Goal: Task Accomplishment & Management: Complete application form

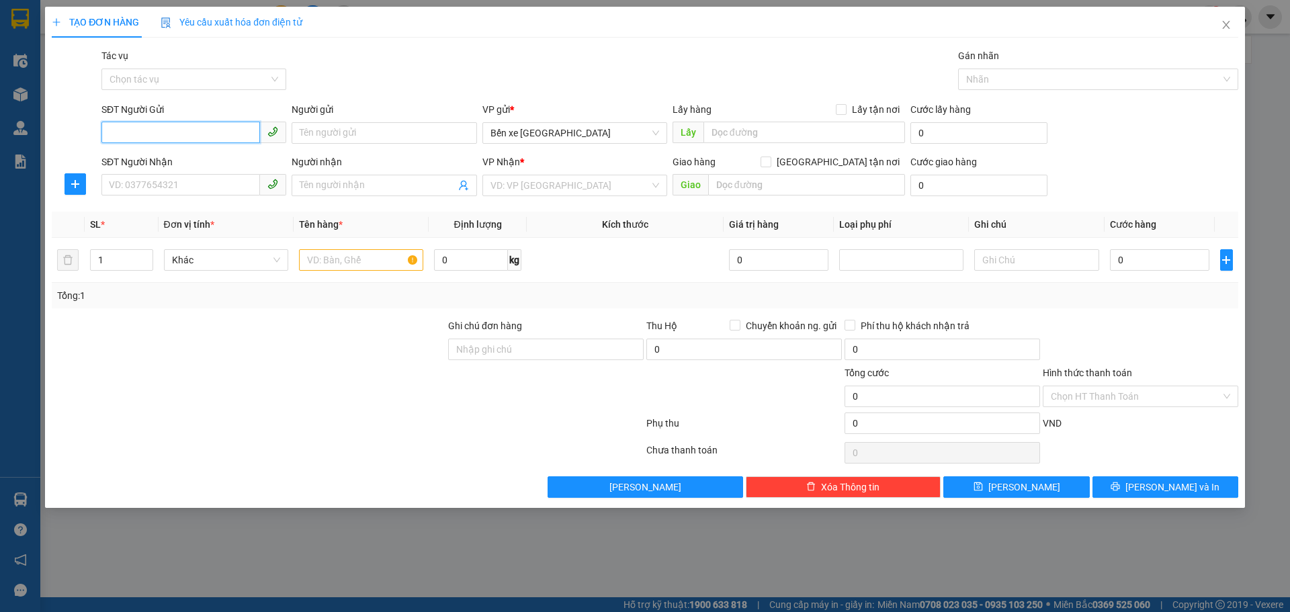
click at [143, 130] on input "SĐT Người Gửi" at bounding box center [180, 133] width 159 height 22
type input "0862245235"
drag, startPoint x: 358, startPoint y: 130, endPoint x: 429, endPoint y: 134, distance: 70.7
click at [358, 130] on input "Người gửi" at bounding box center [384, 133] width 185 height 22
type input "a bình"
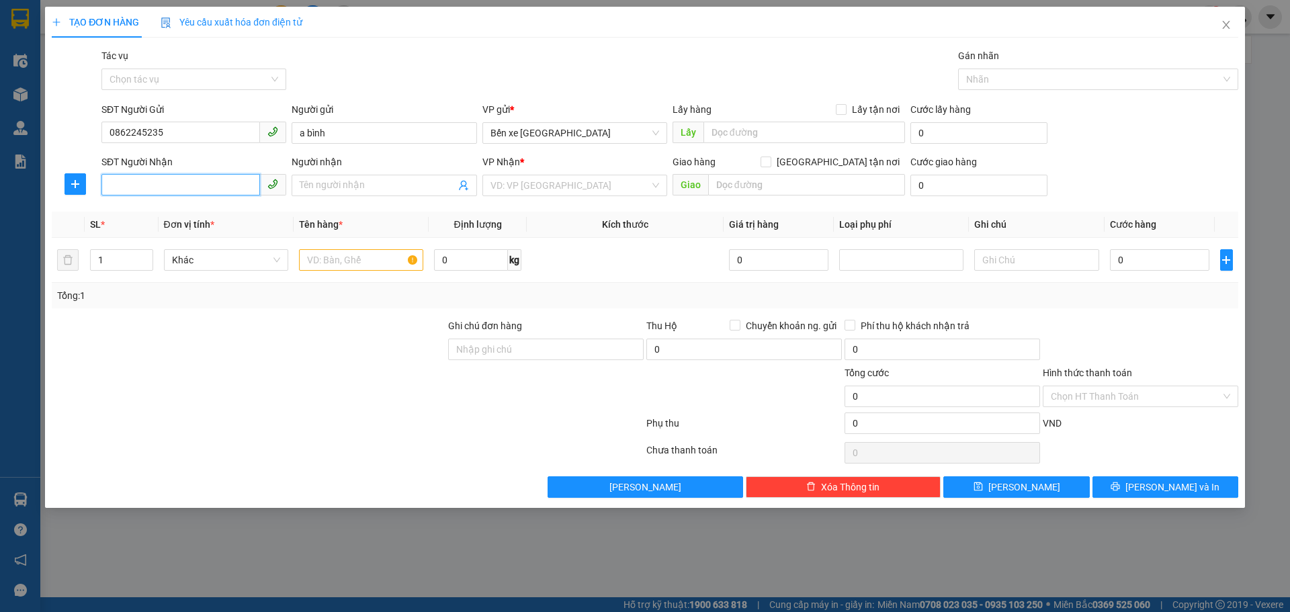
click at [171, 188] on input "SĐT Người Nhận" at bounding box center [180, 185] width 159 height 22
type input "0942045026"
click at [343, 182] on input "Người nhận" at bounding box center [377, 185] width 155 height 15
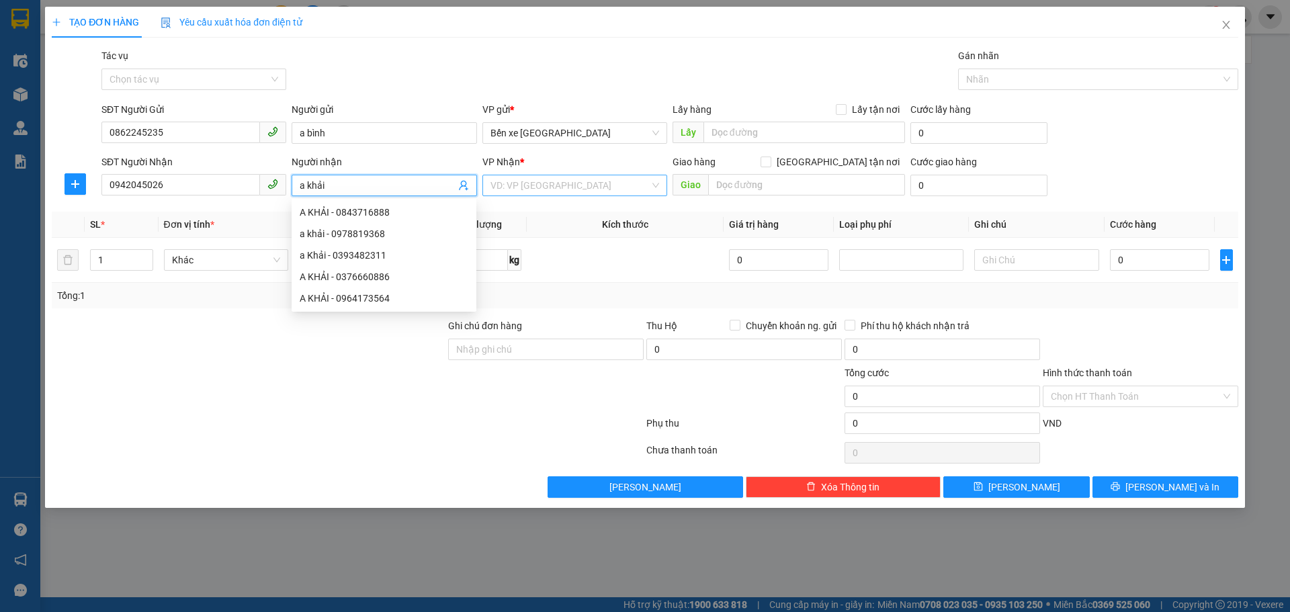
type input "a khải"
click at [556, 183] on input "search" at bounding box center [570, 185] width 159 height 20
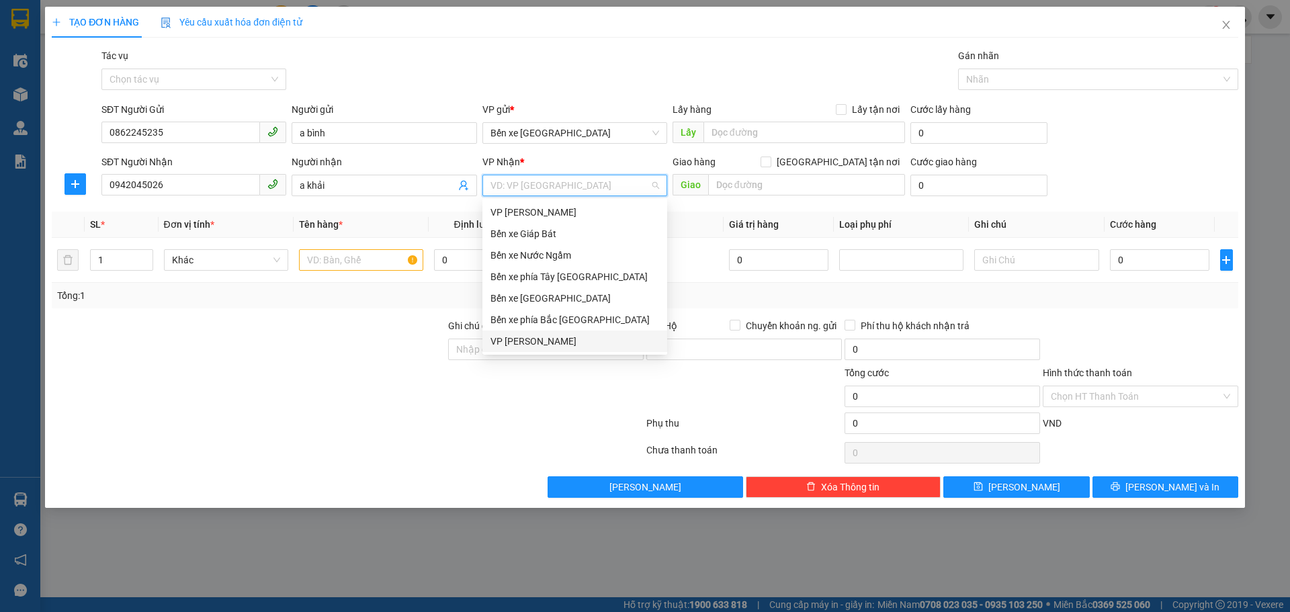
click at [511, 337] on div "VP [PERSON_NAME]" at bounding box center [575, 341] width 169 height 15
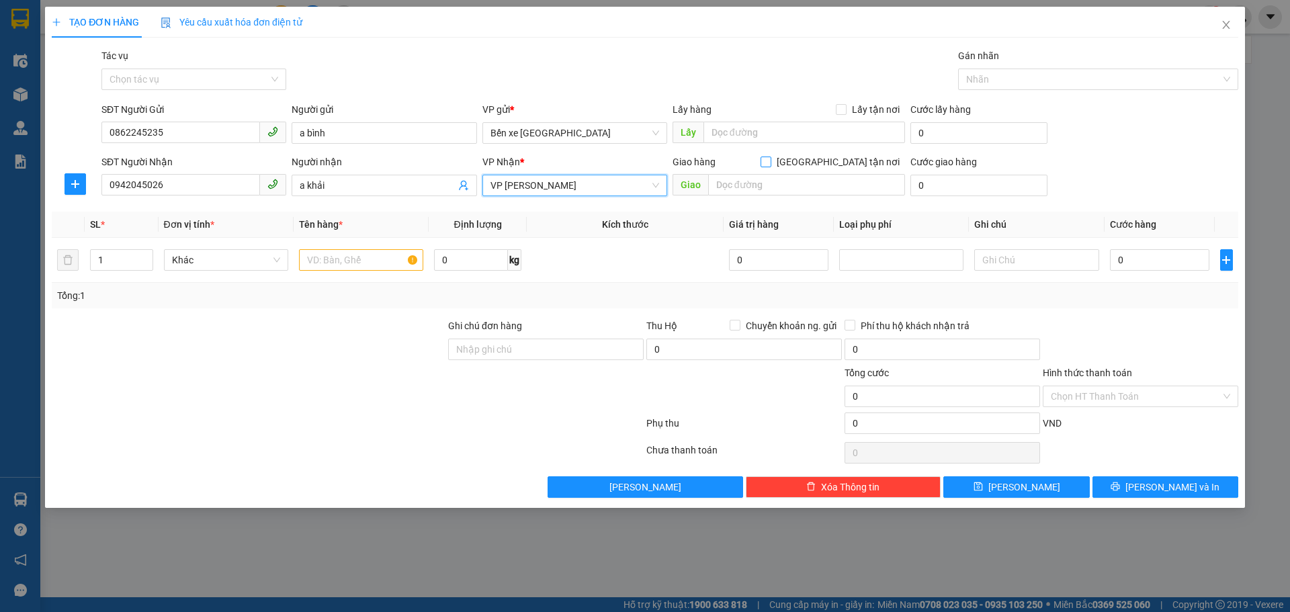
click at [770, 165] on input "[GEOGRAPHIC_DATA] tận nơi" at bounding box center [765, 161] width 9 height 9
checkbox input "true"
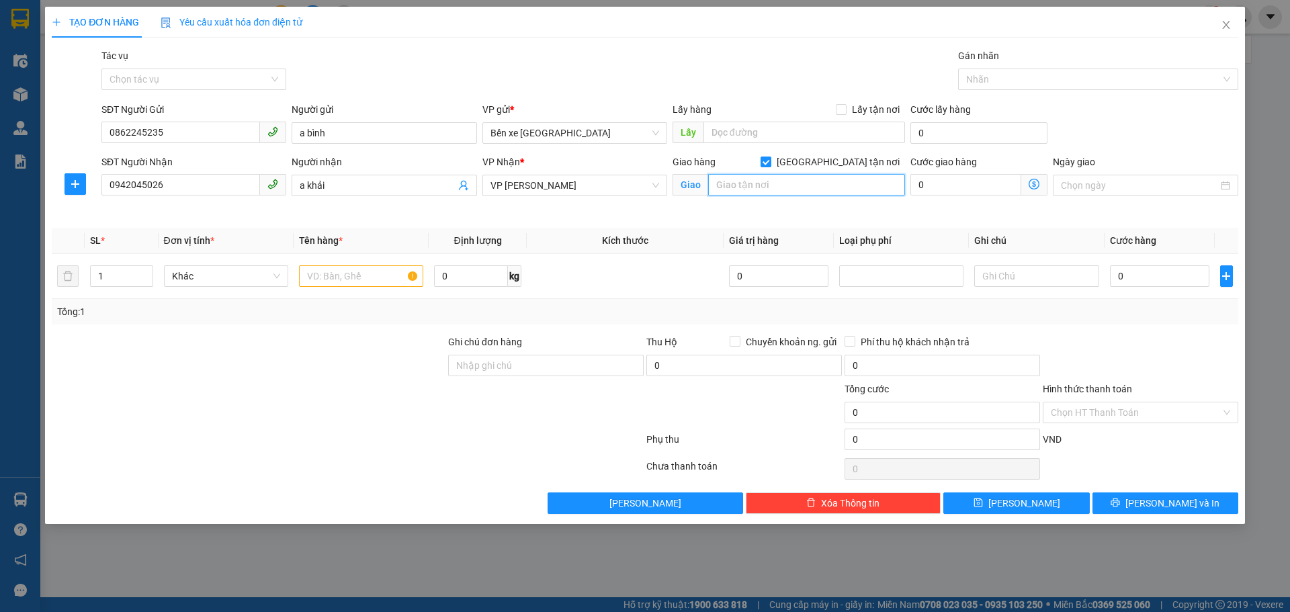
click at [807, 183] on input "text" at bounding box center [806, 185] width 197 height 22
paste input "Trung tâm Đào tạo nghề Thành An, Ngõ 186 Đ. [PERSON_NAME], [PERSON_NAME], Thanh…"
type input "Trung tâm Đào tạo nghề Thành An, Ngõ 186 Đ. [PERSON_NAME], [PERSON_NAME], Thanh…"
click at [1033, 183] on icon "dollar-circle" at bounding box center [1034, 184] width 11 height 11
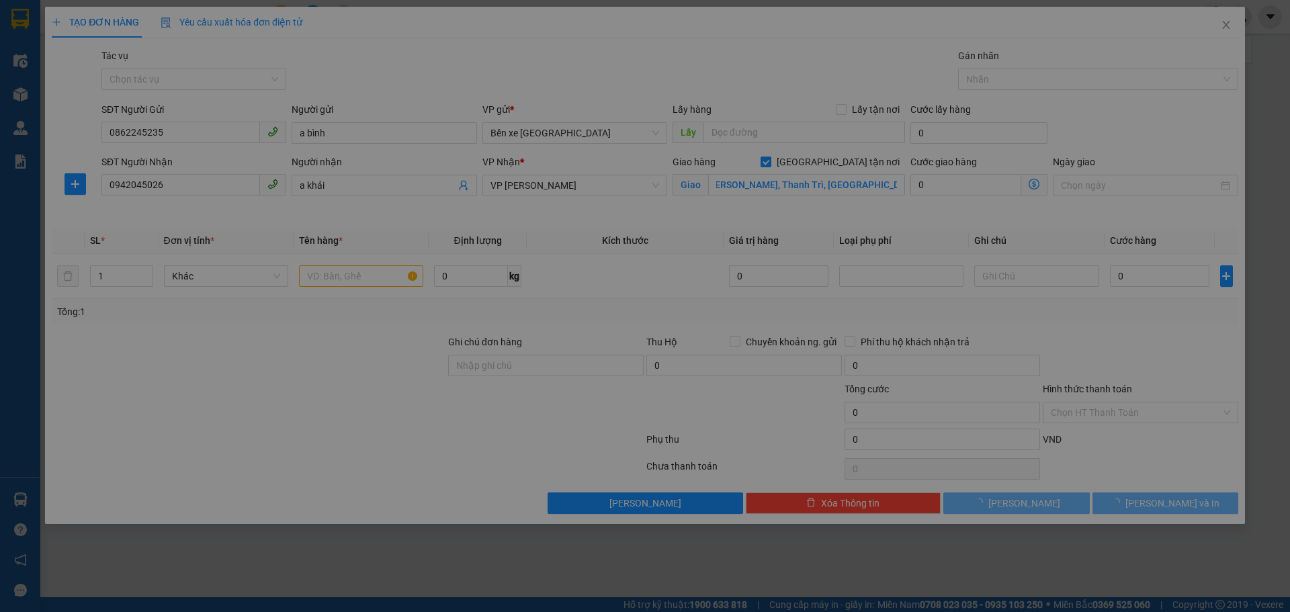
scroll to position [0, 0]
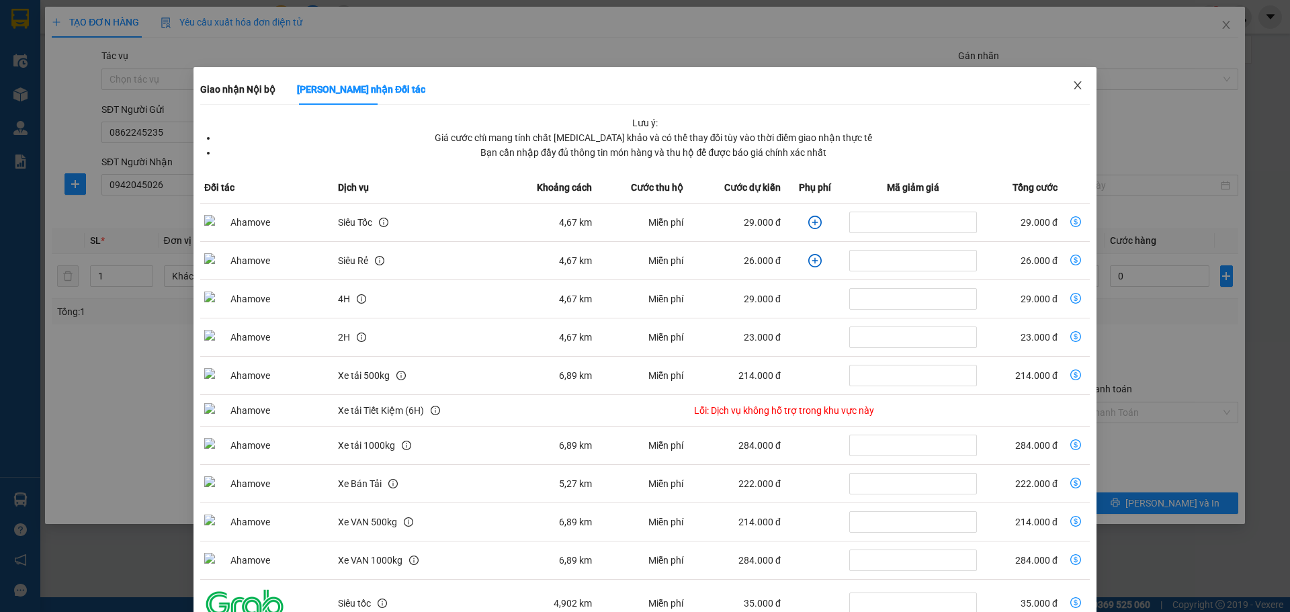
click at [1074, 85] on icon "close" at bounding box center [1077, 85] width 7 height 8
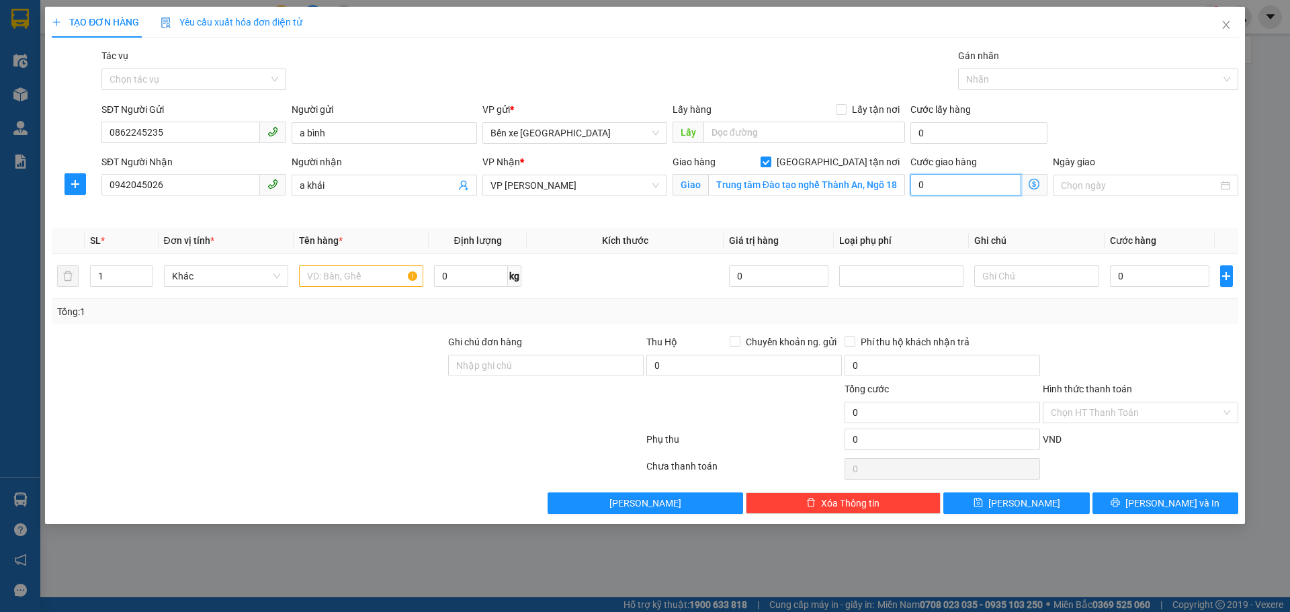
click at [975, 186] on input "0" at bounding box center [966, 185] width 111 height 22
type input "4"
type input "40"
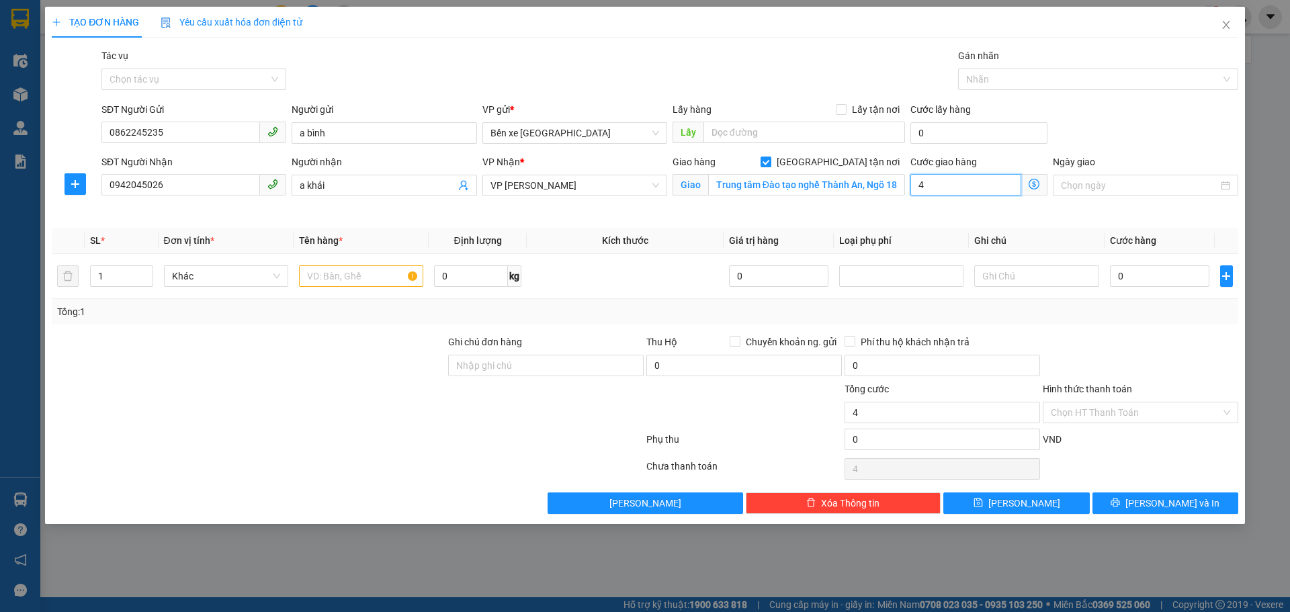
type input "40"
click at [1126, 277] on input "0" at bounding box center [1160, 276] width 100 height 22
type input "40.000"
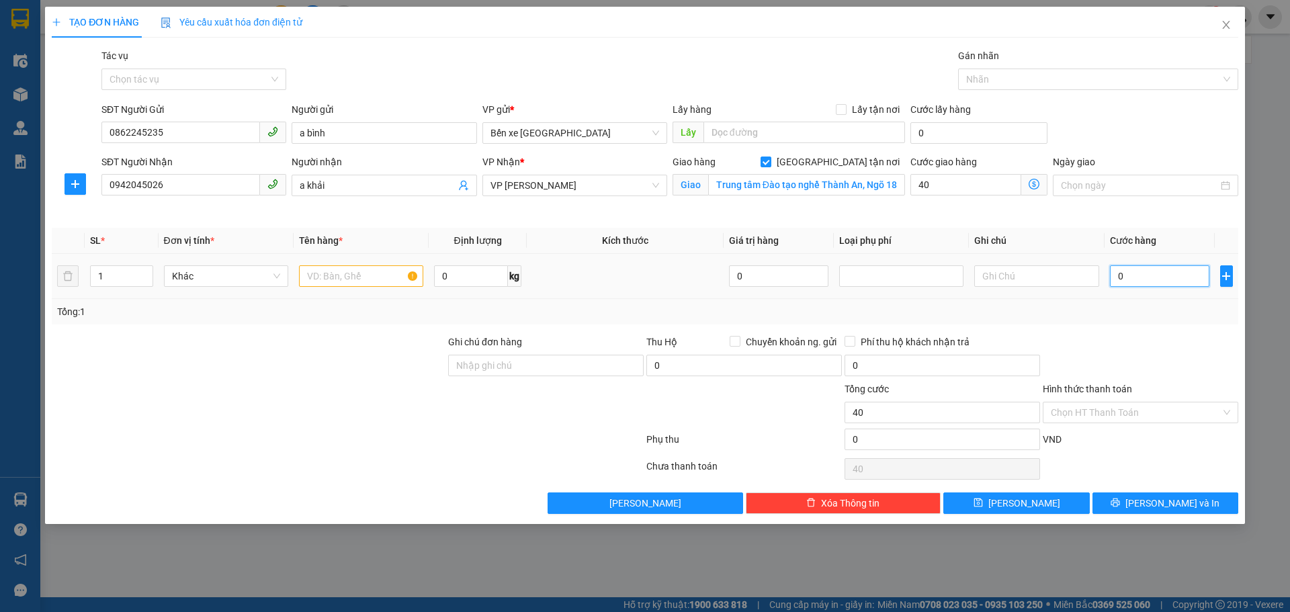
type input "40.000"
type input "3"
type input "40.003"
type input "30"
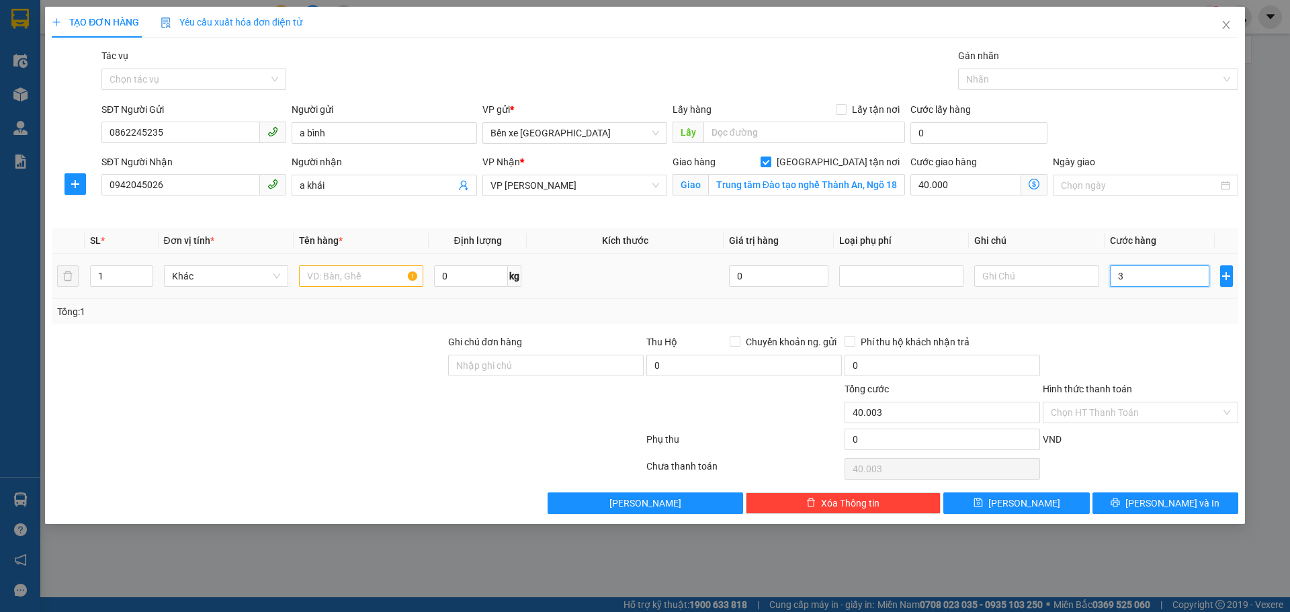
type input "40.030"
type input "30.000"
type input "70.000"
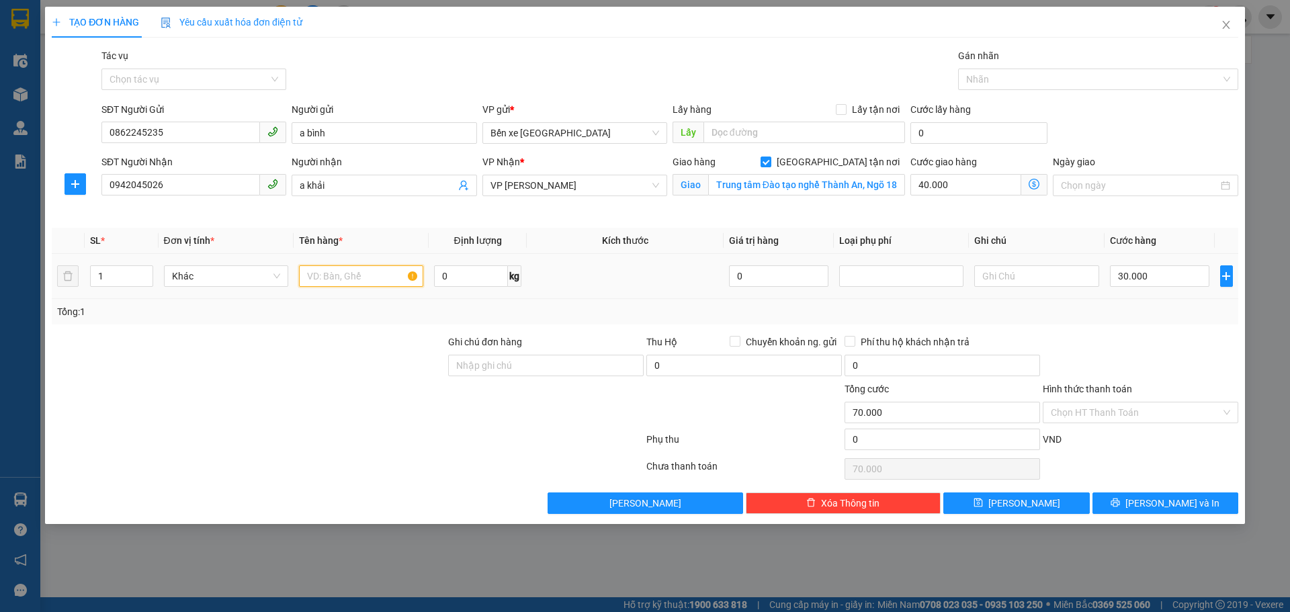
click at [374, 274] on input "text" at bounding box center [361, 276] width 124 height 22
type input "1"
type input "1 hồ sơ"
click at [1127, 411] on input "Hình thức thanh toán" at bounding box center [1136, 413] width 170 height 20
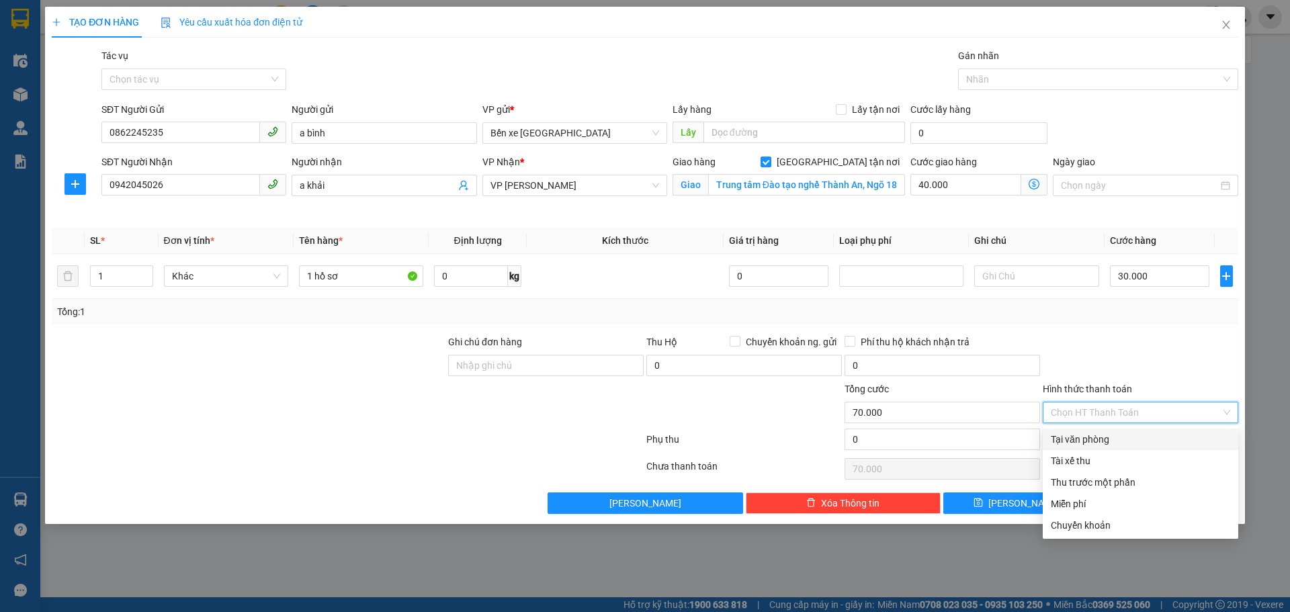
click at [1112, 438] on div "Tại văn phòng" at bounding box center [1140, 439] width 179 height 15
type input "0"
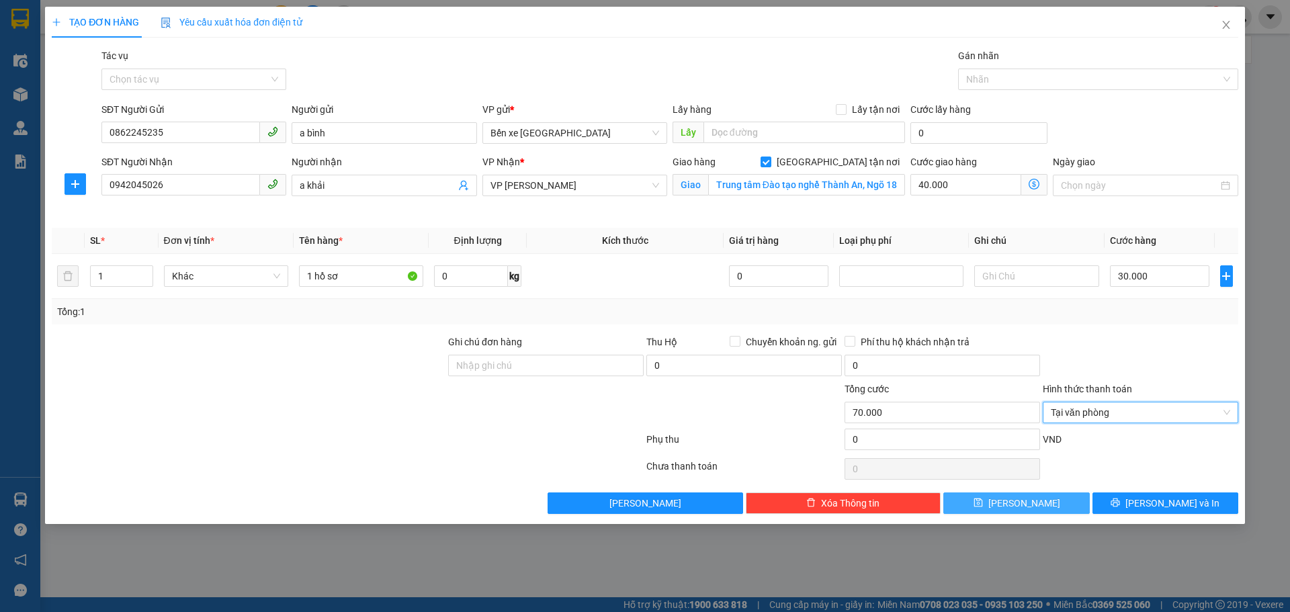
click at [983, 503] on icon "save" at bounding box center [978, 502] width 9 height 9
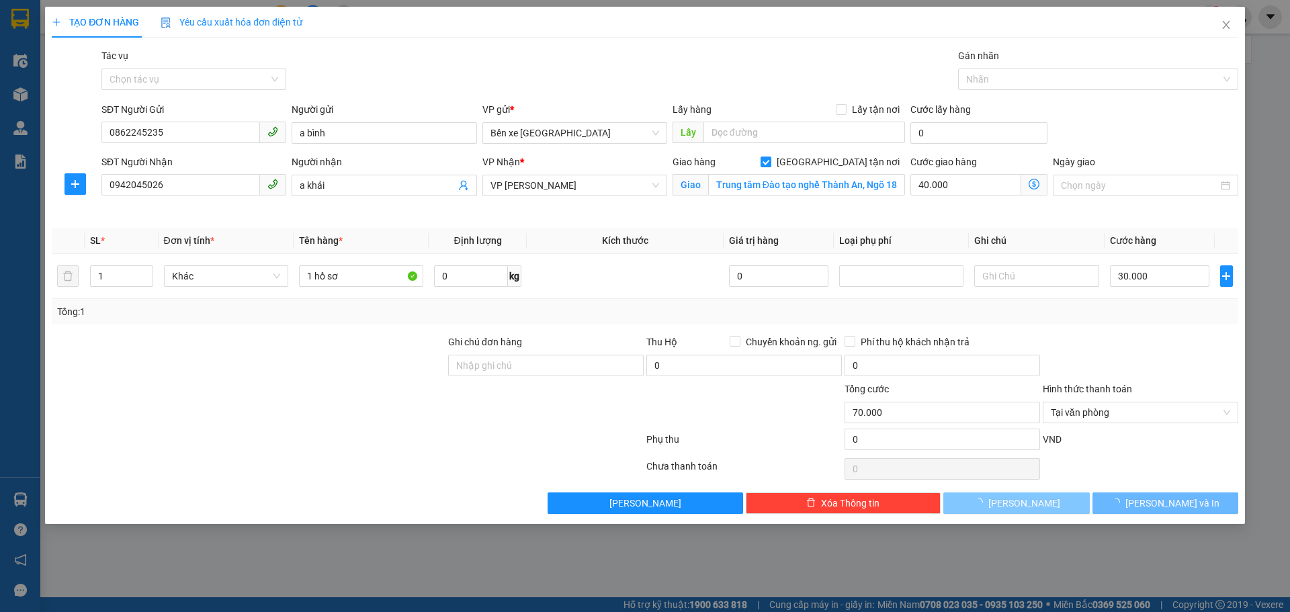
checkbox input "false"
type input "0"
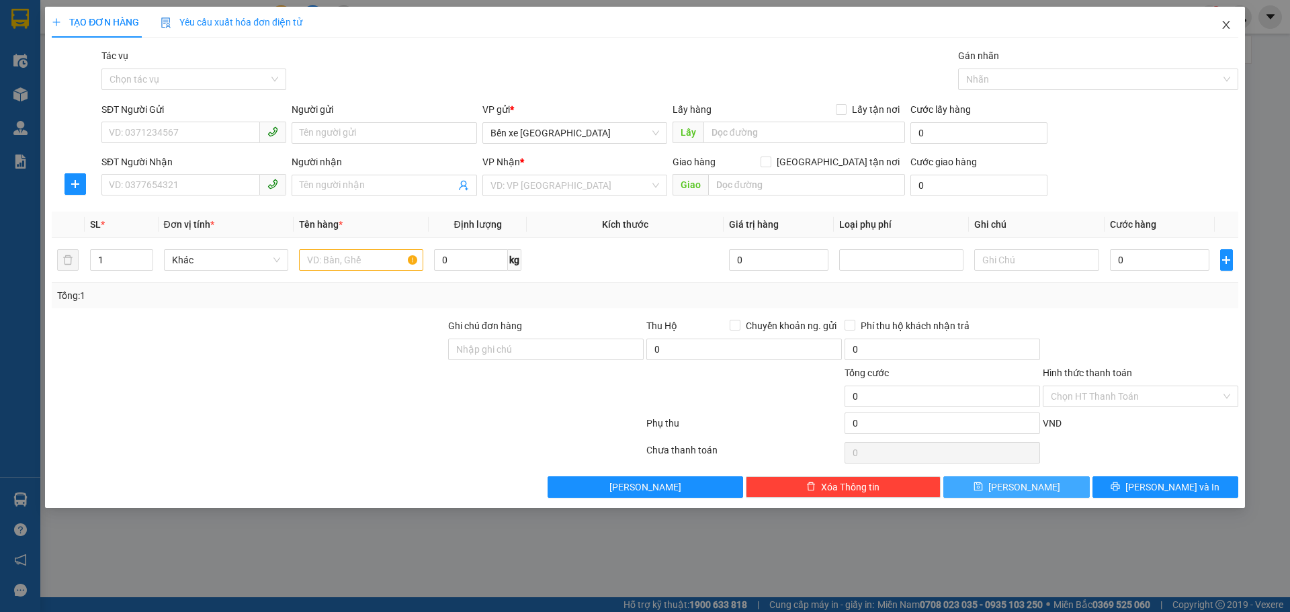
click at [1227, 31] on span "Close" at bounding box center [1227, 26] width 38 height 38
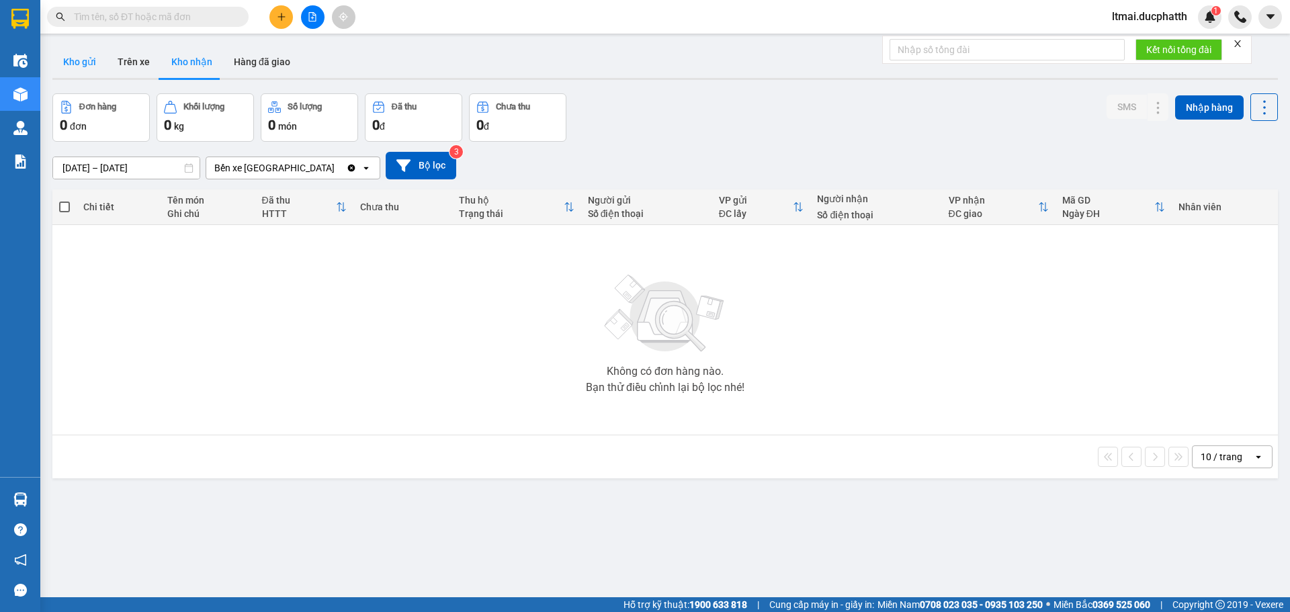
click at [75, 57] on button "Kho gửi" at bounding box center [79, 62] width 54 height 32
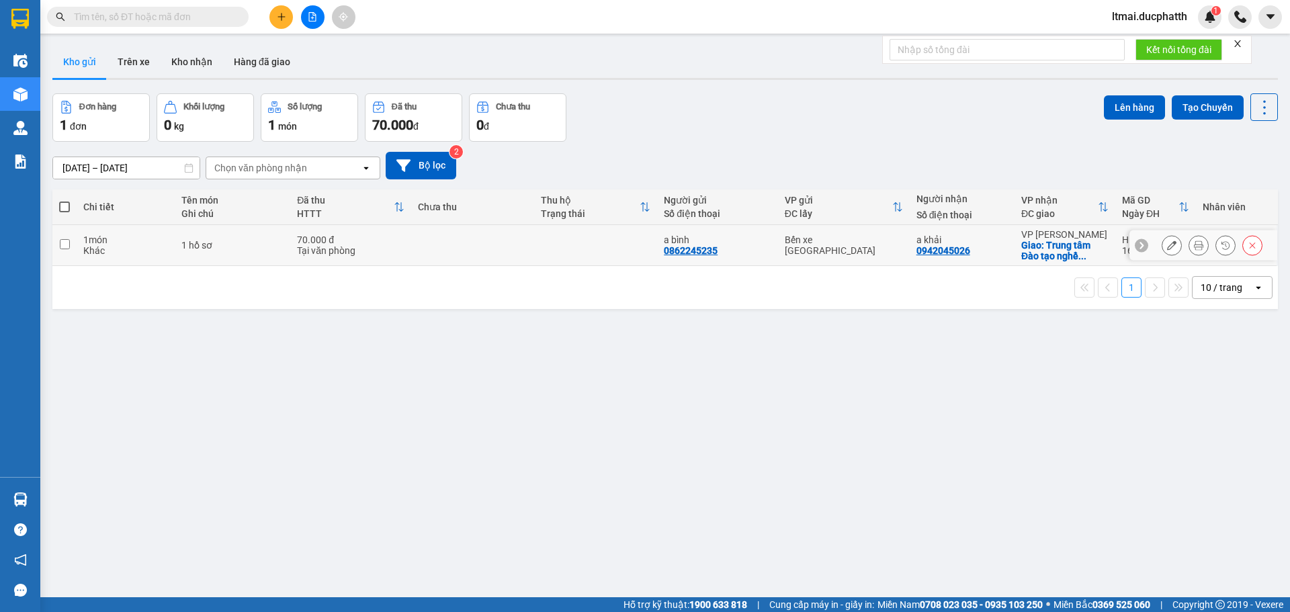
click at [125, 242] on div "1 món" at bounding box center [125, 240] width 84 height 11
checkbox input "true"
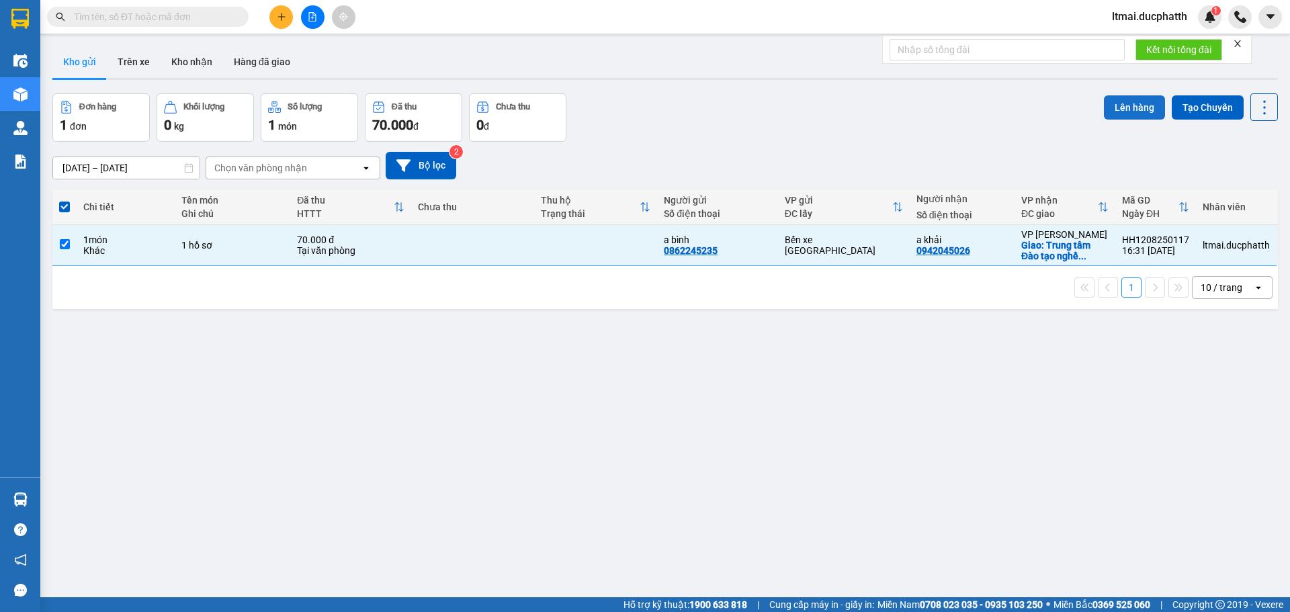
click at [1107, 113] on button "Lên hàng" at bounding box center [1134, 107] width 61 height 24
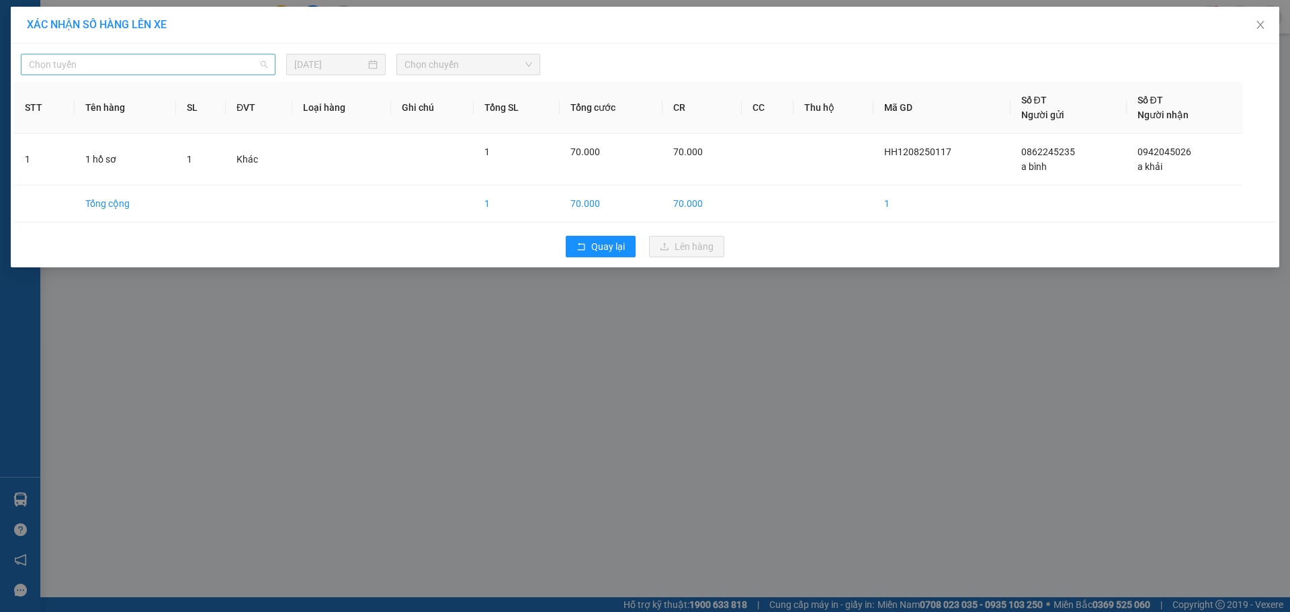
click at [211, 69] on span "Chọn tuyến" at bounding box center [148, 64] width 239 height 20
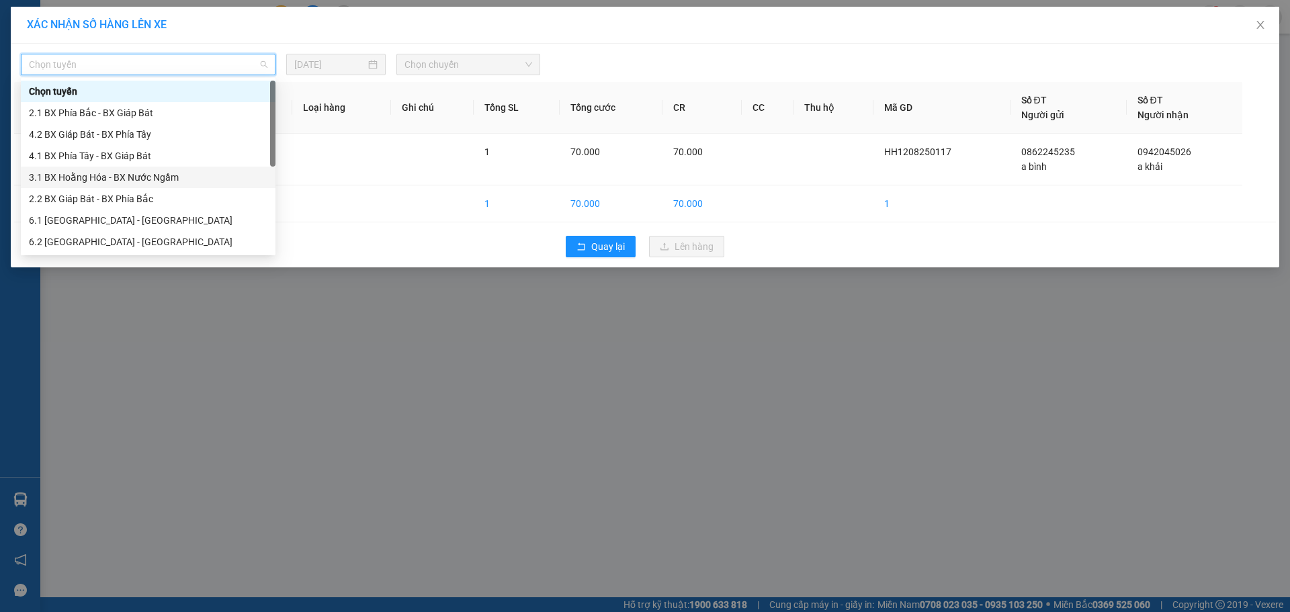
click at [114, 175] on div "3.1 BX Hoằng Hóa - BX Nước Ngầm" at bounding box center [148, 177] width 239 height 15
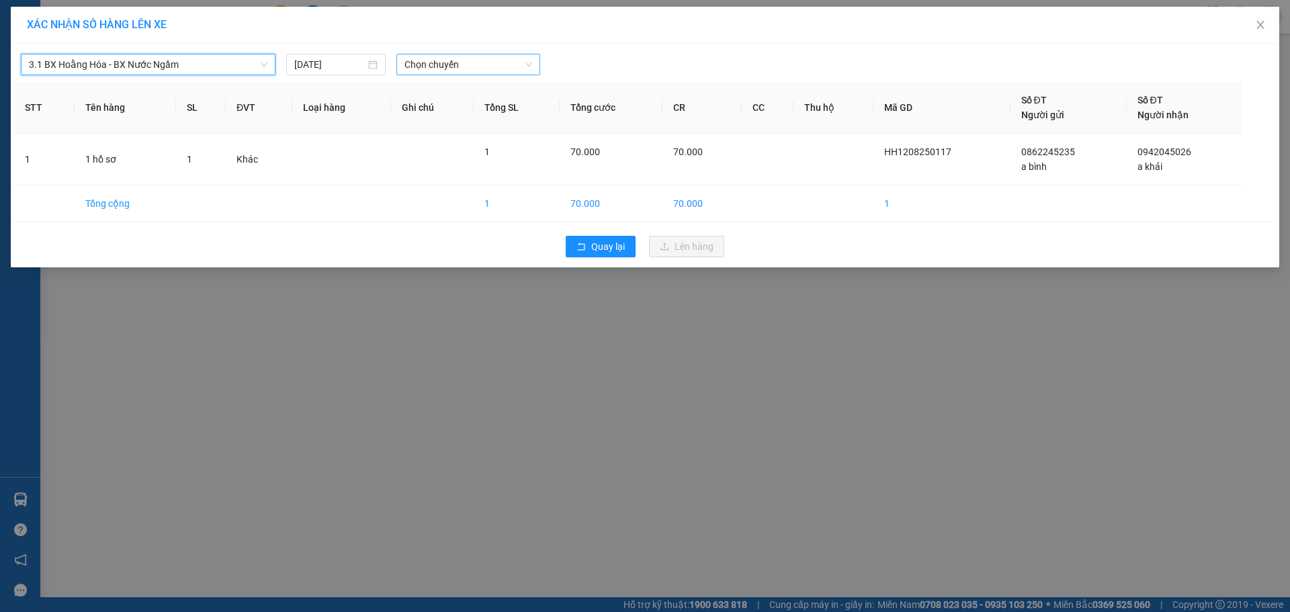
click at [477, 61] on span "Chọn chuyến" at bounding box center [469, 64] width 128 height 20
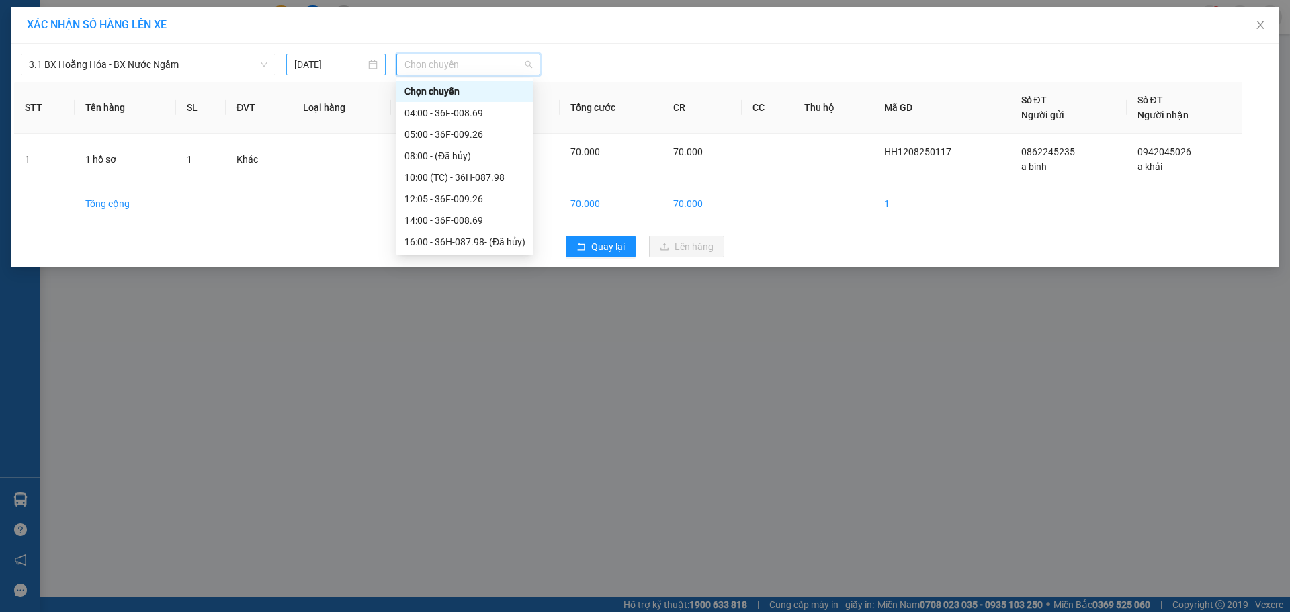
click at [350, 69] on input "[DATE]" at bounding box center [329, 64] width 71 height 15
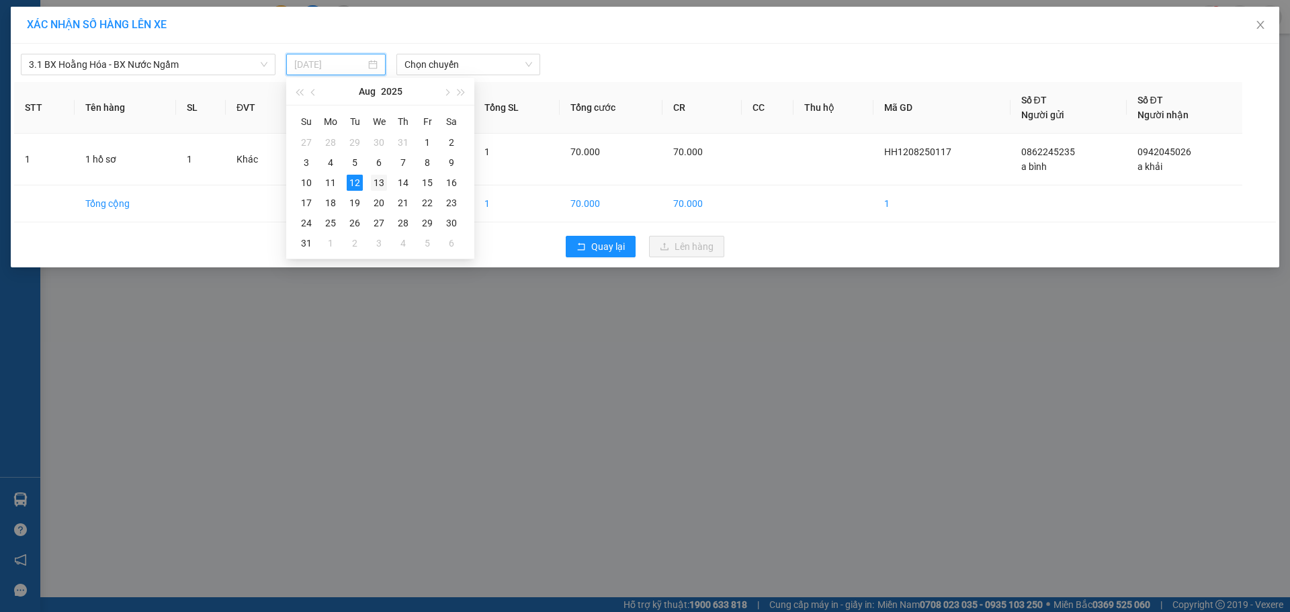
click at [376, 183] on div "13" at bounding box center [379, 183] width 16 height 16
type input "[DATE]"
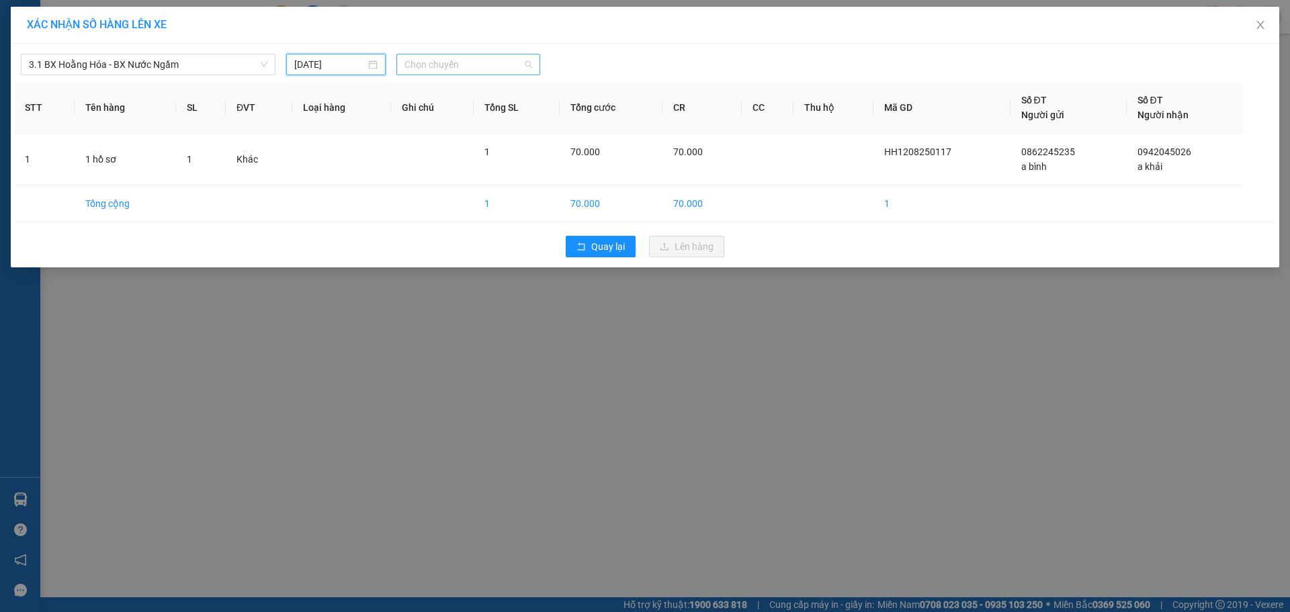
click at [438, 66] on span "Chọn chuyến" at bounding box center [469, 64] width 128 height 20
click at [421, 111] on div "04:00" at bounding box center [457, 113] width 105 height 15
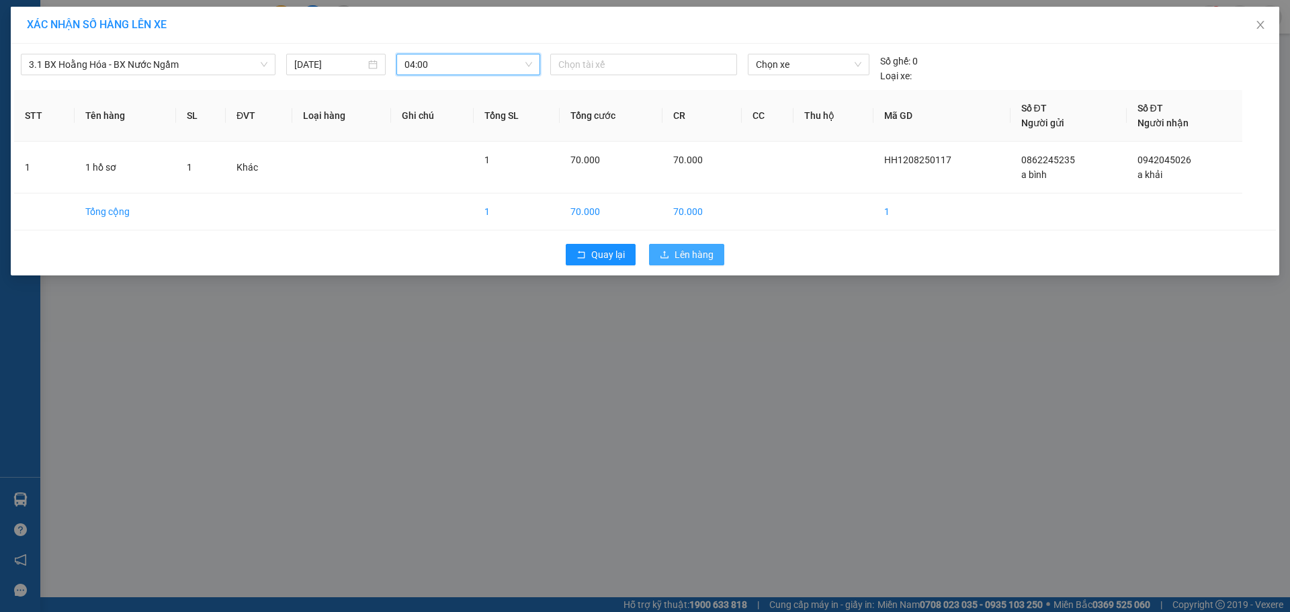
click at [681, 253] on span "Lên hàng" at bounding box center [694, 254] width 39 height 15
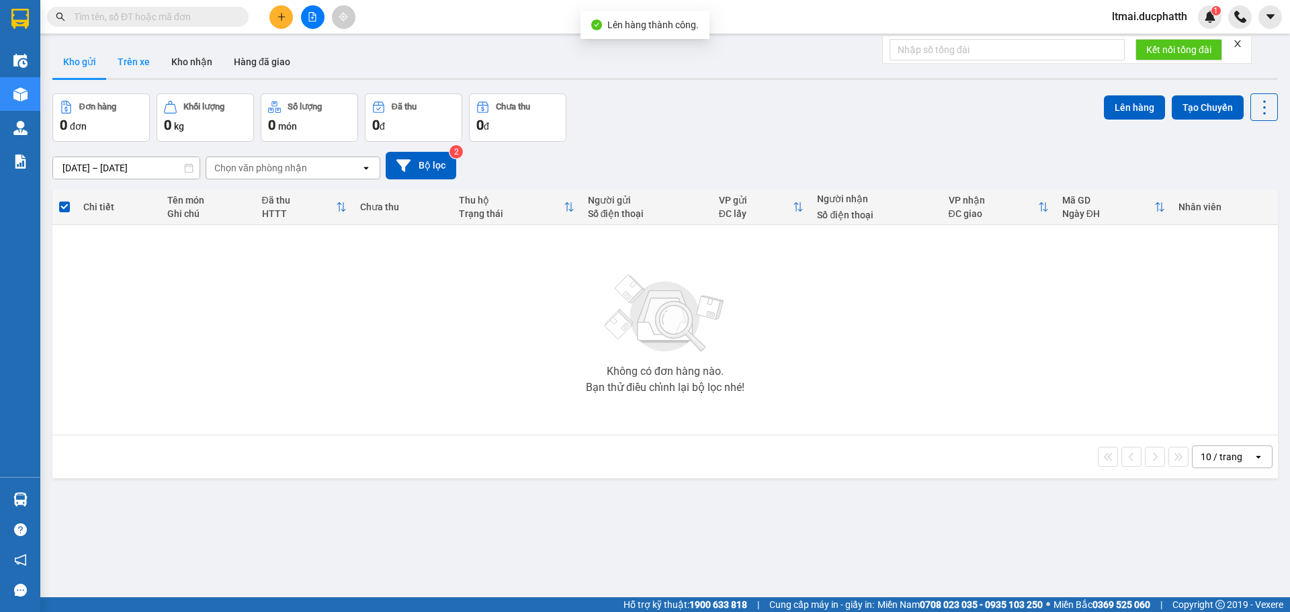
click at [128, 65] on button "Trên xe" at bounding box center [134, 62] width 54 height 32
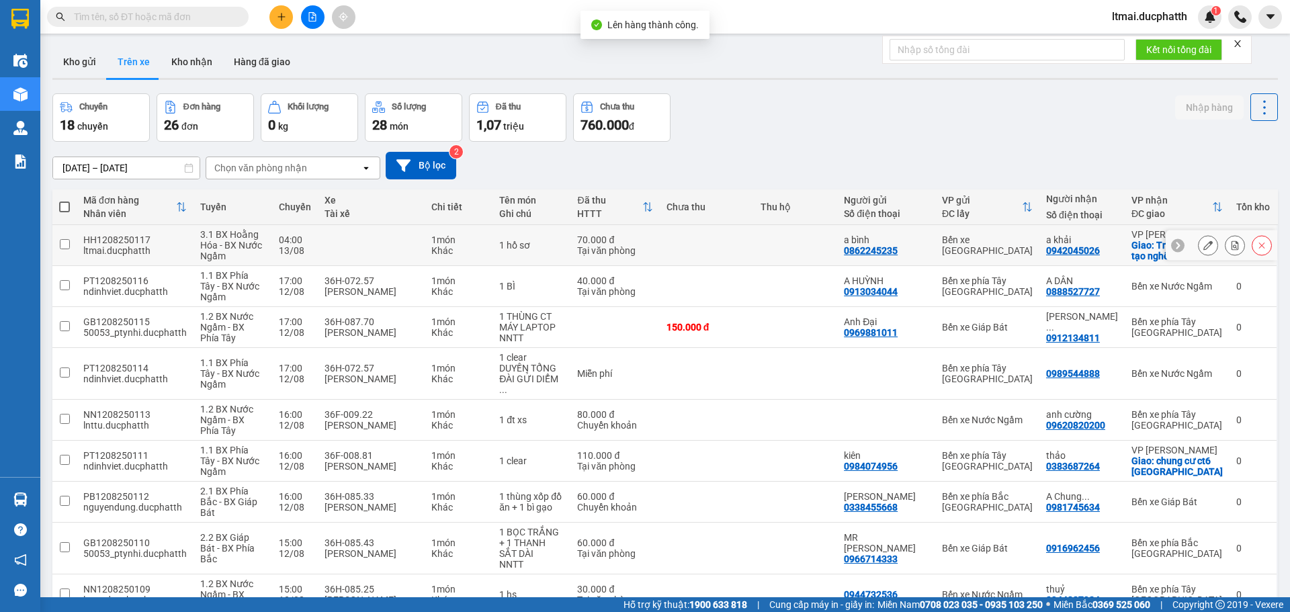
click at [1231, 247] on button at bounding box center [1235, 246] width 19 height 24
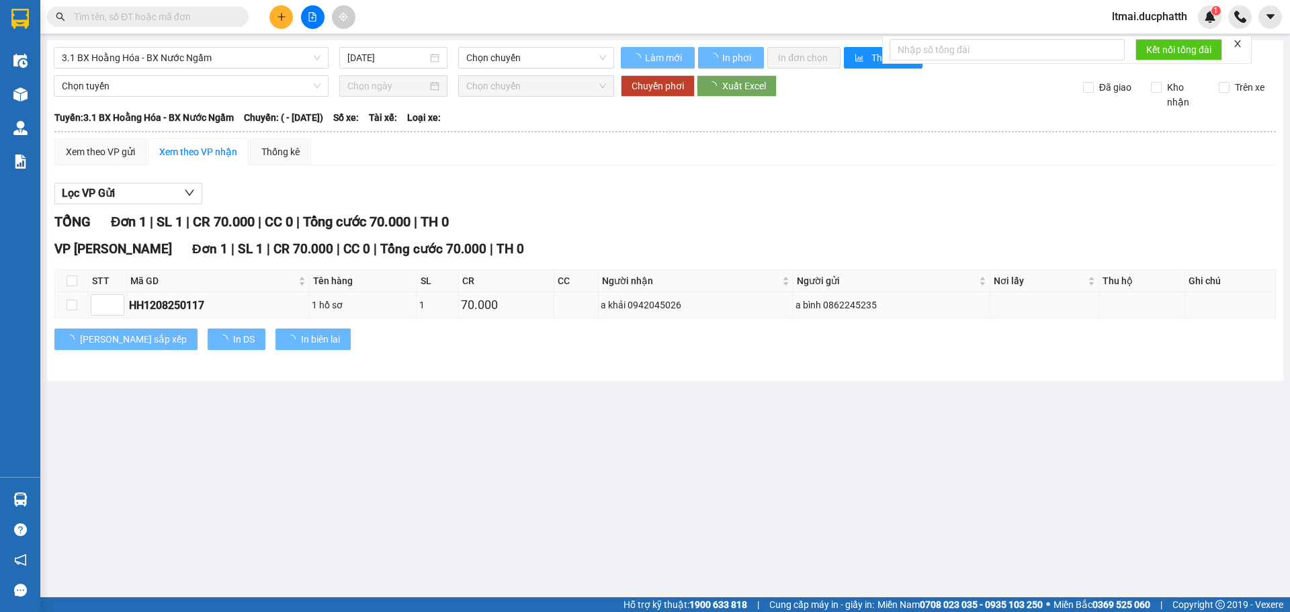
type input "[DATE]"
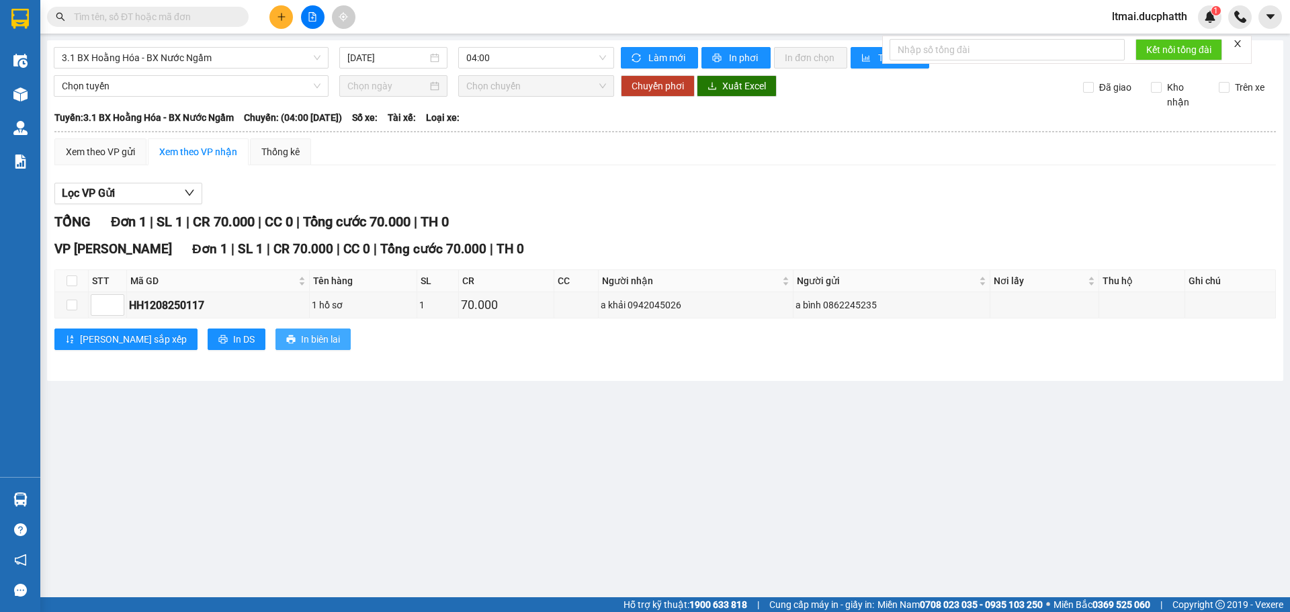
click at [301, 335] on span "In biên lai" at bounding box center [320, 339] width 39 height 15
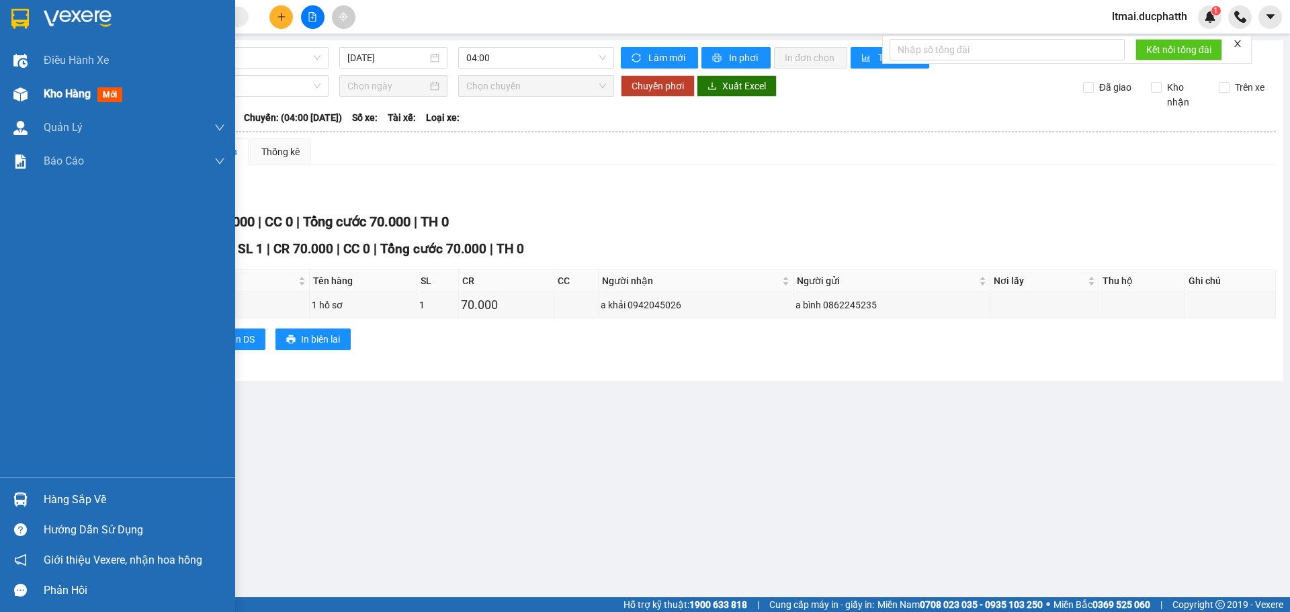
drag, startPoint x: 44, startPoint y: 90, endPoint x: 77, endPoint y: 1, distance: 95.3
click at [45, 87] on span "Kho hàng" at bounding box center [67, 93] width 47 height 13
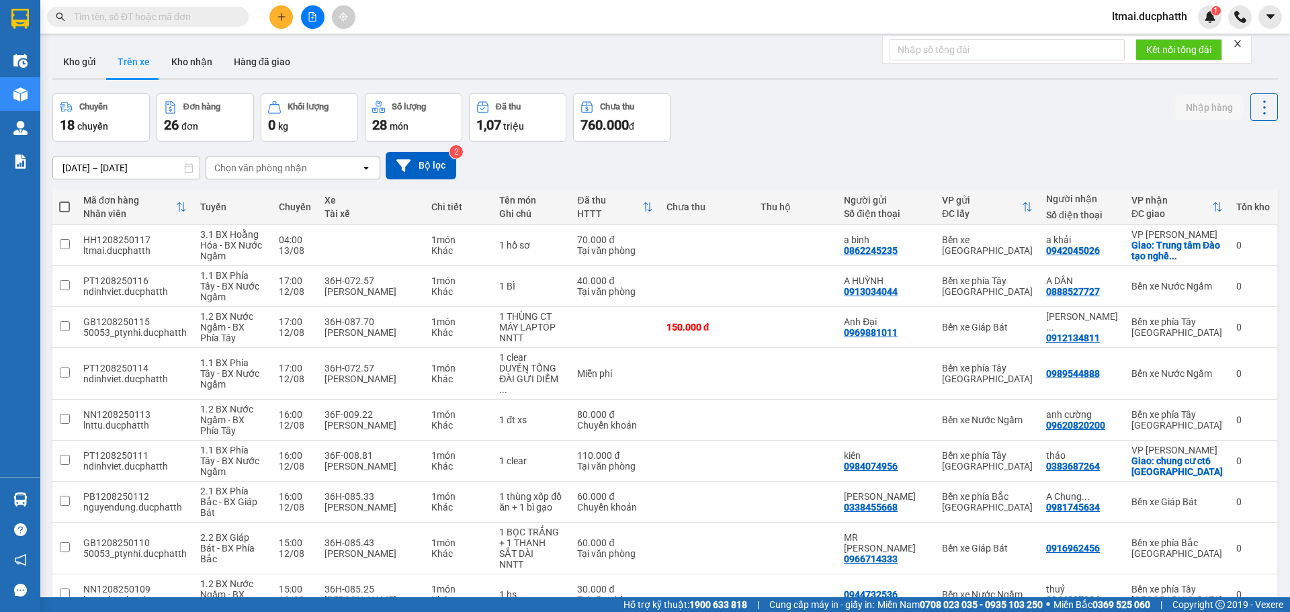
click at [284, 14] on icon "plus" at bounding box center [281, 16] width 9 height 9
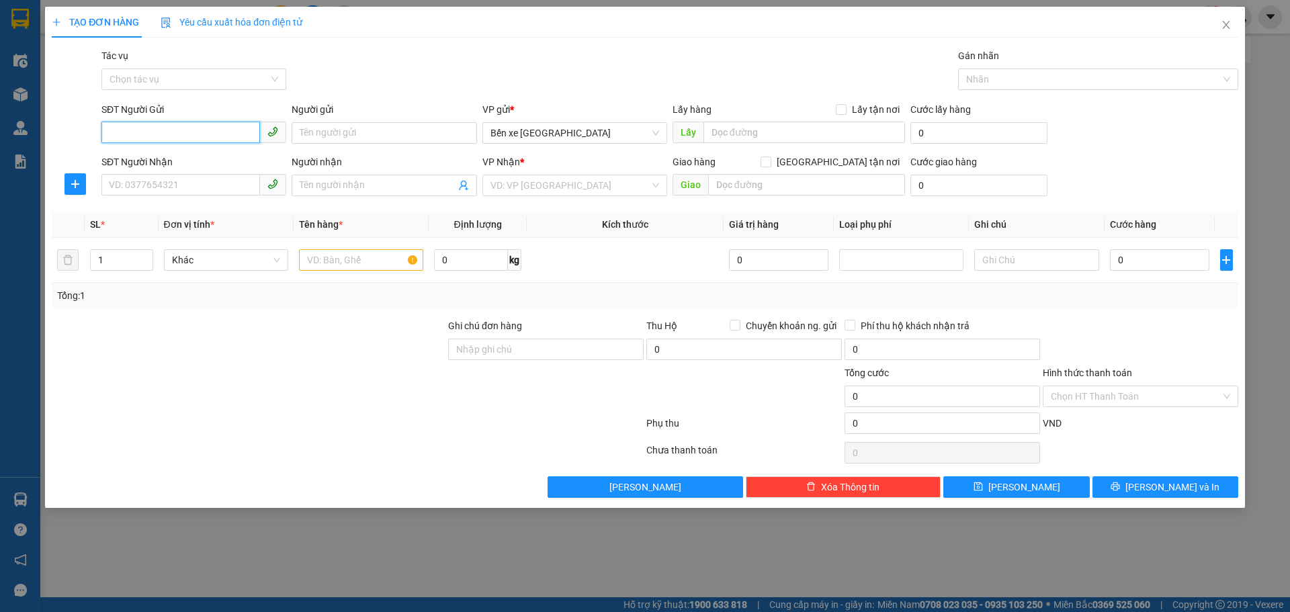
click at [147, 134] on input "SĐT Người Gửi" at bounding box center [180, 133] width 159 height 22
click at [181, 168] on div "0367389178 - a luân" at bounding box center [193, 160] width 185 height 22
type input "0367389178"
type input "a luân"
type input "0367389178"
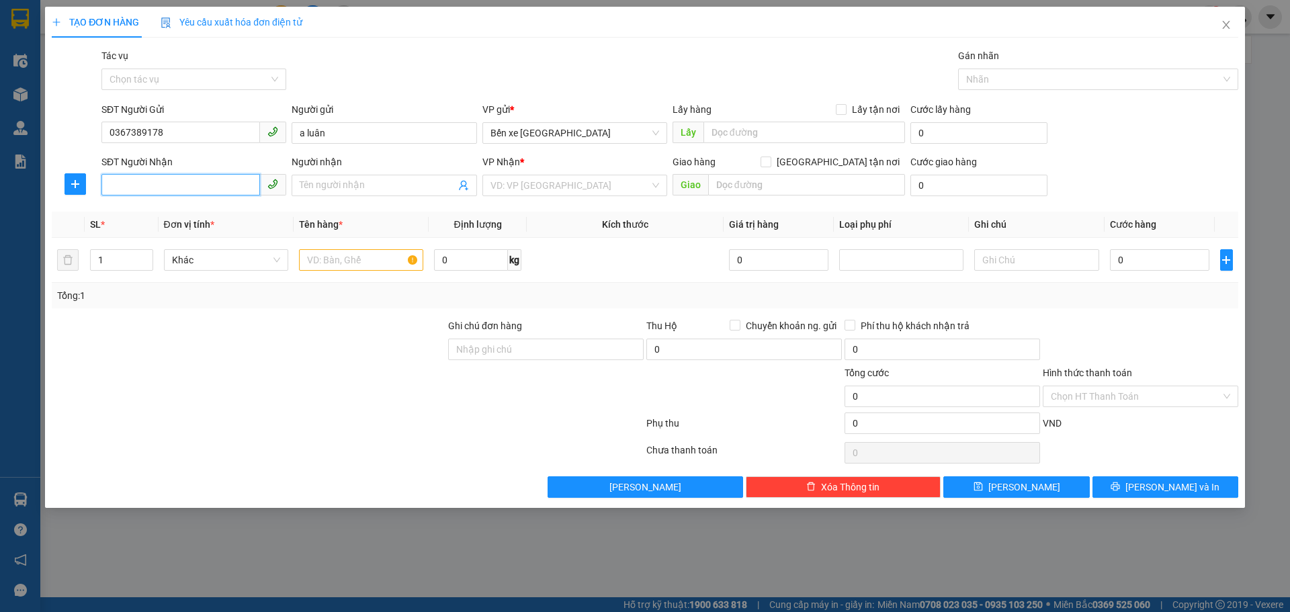
click at [173, 186] on input "SĐT Người Nhận" at bounding box center [180, 185] width 159 height 22
click at [165, 233] on div "0936727336 - a công" at bounding box center [194, 234] width 169 height 15
type input "0936727336"
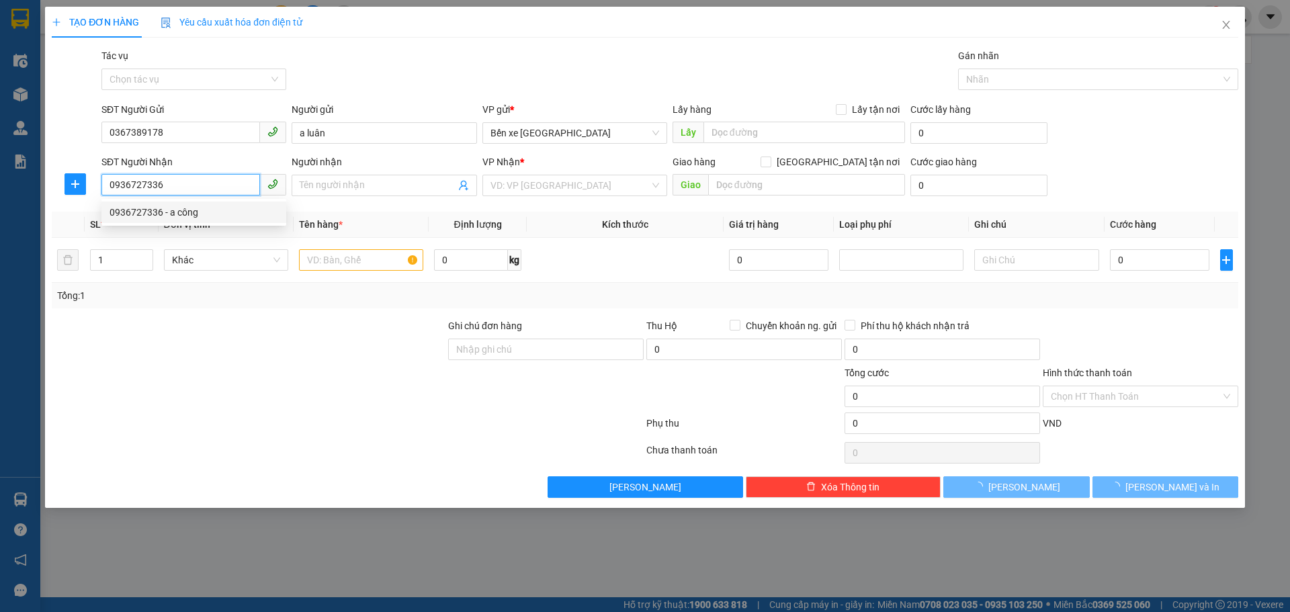
type input "a công"
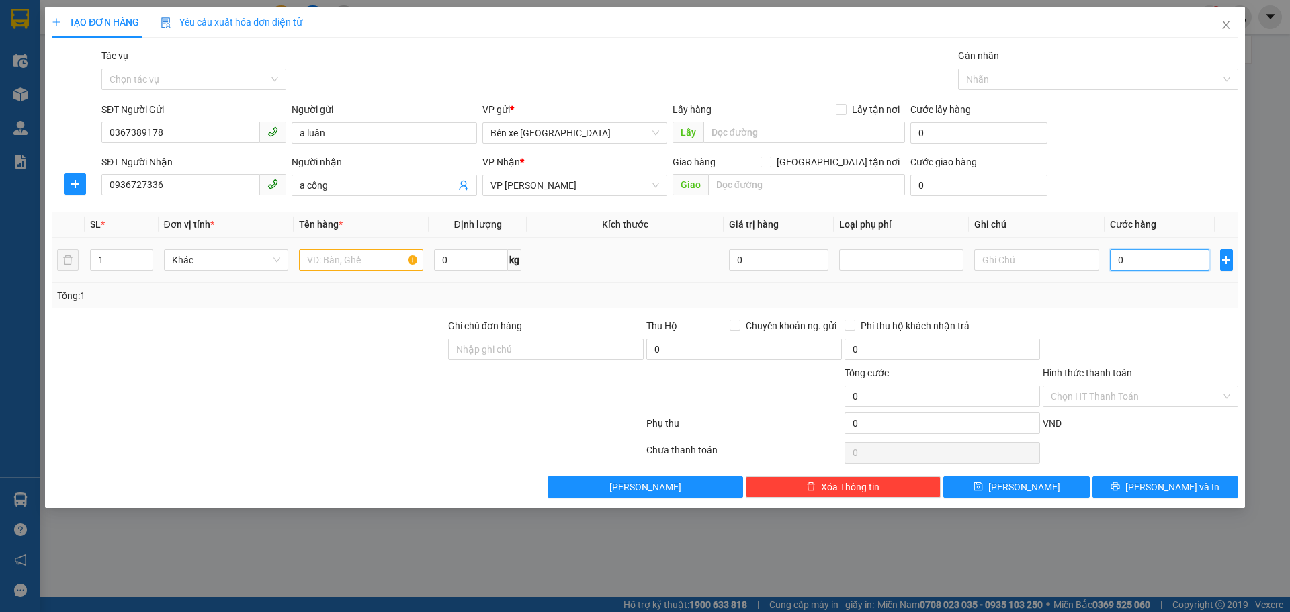
click at [1178, 263] on input "0" at bounding box center [1160, 260] width 100 height 22
type input "3"
type input "30"
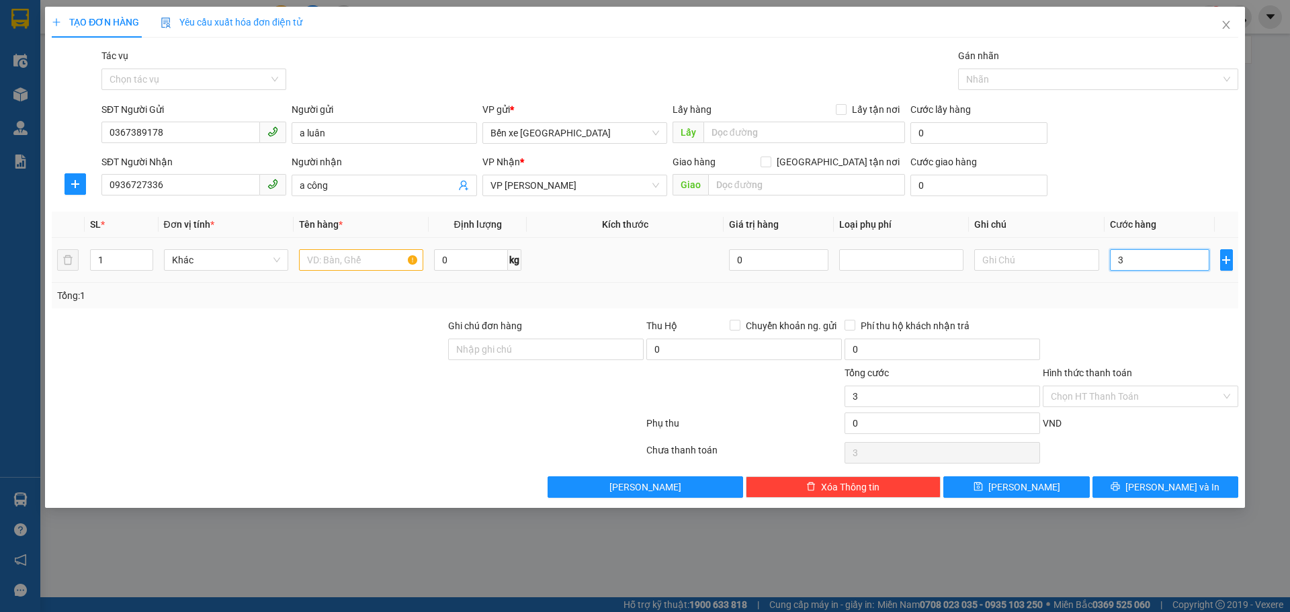
type input "30"
type input "30.000"
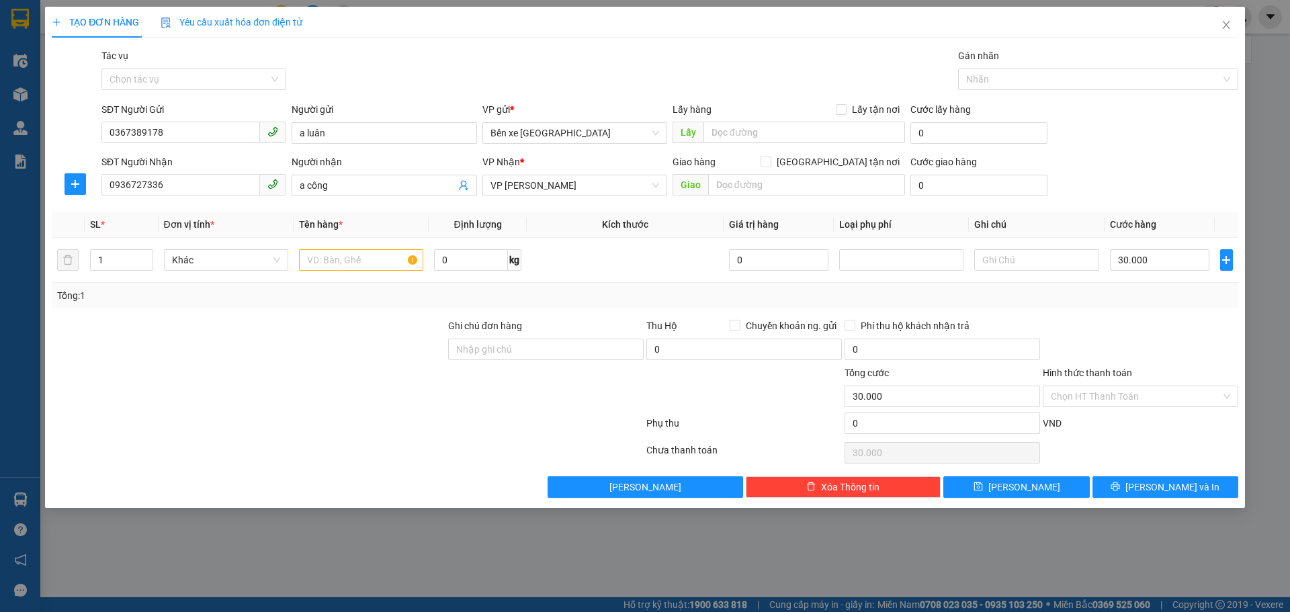
click at [1073, 319] on div at bounding box center [1141, 342] width 198 height 47
click at [330, 259] on input "text" at bounding box center [361, 260] width 124 height 22
type input "1 túi bóng xanh"
click at [1124, 401] on input "Hình thức thanh toán" at bounding box center [1136, 396] width 170 height 20
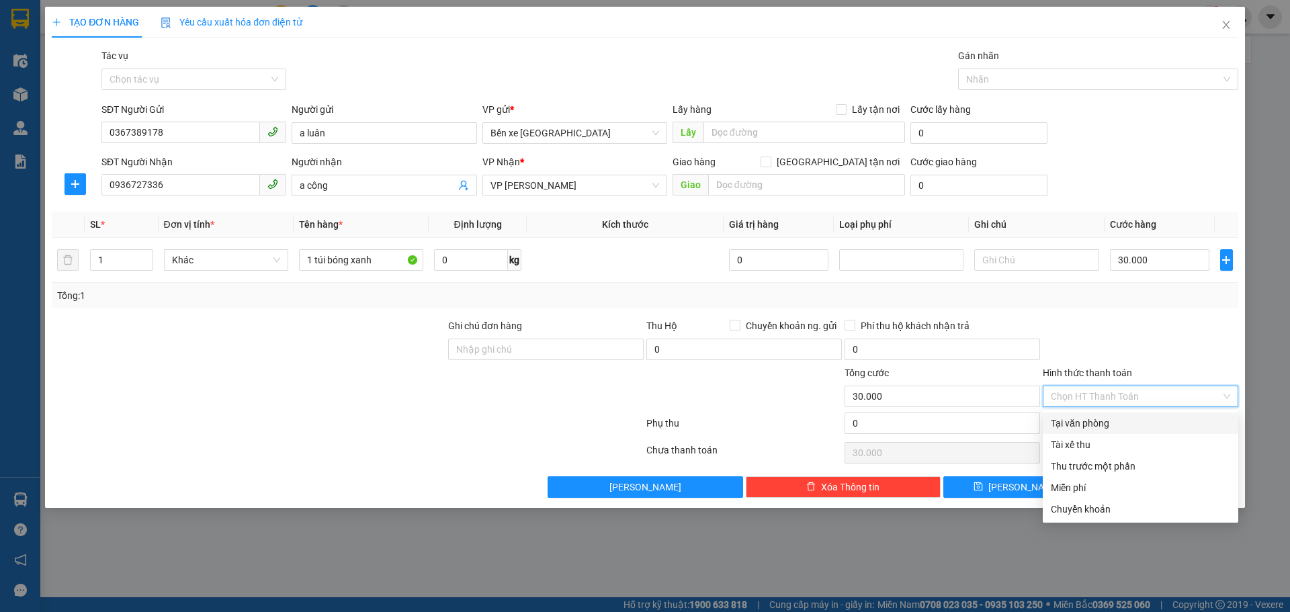
click at [1072, 419] on div "Tại văn phòng" at bounding box center [1140, 423] width 179 height 15
type input "0"
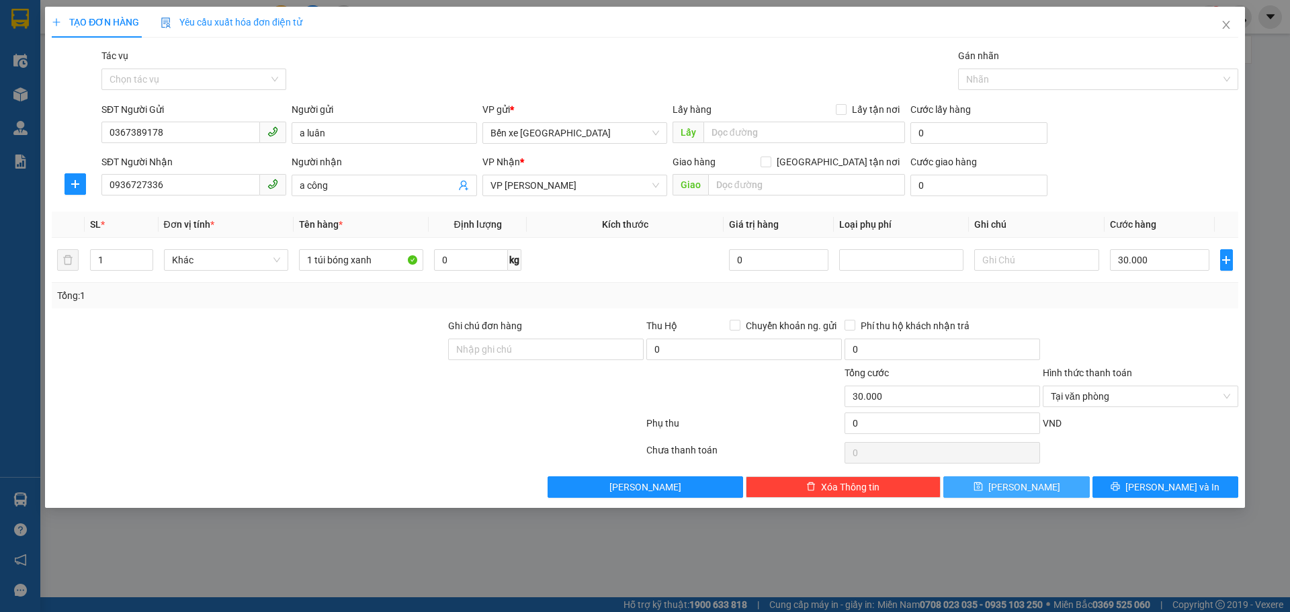
click at [983, 489] on icon "save" at bounding box center [978, 486] width 9 height 9
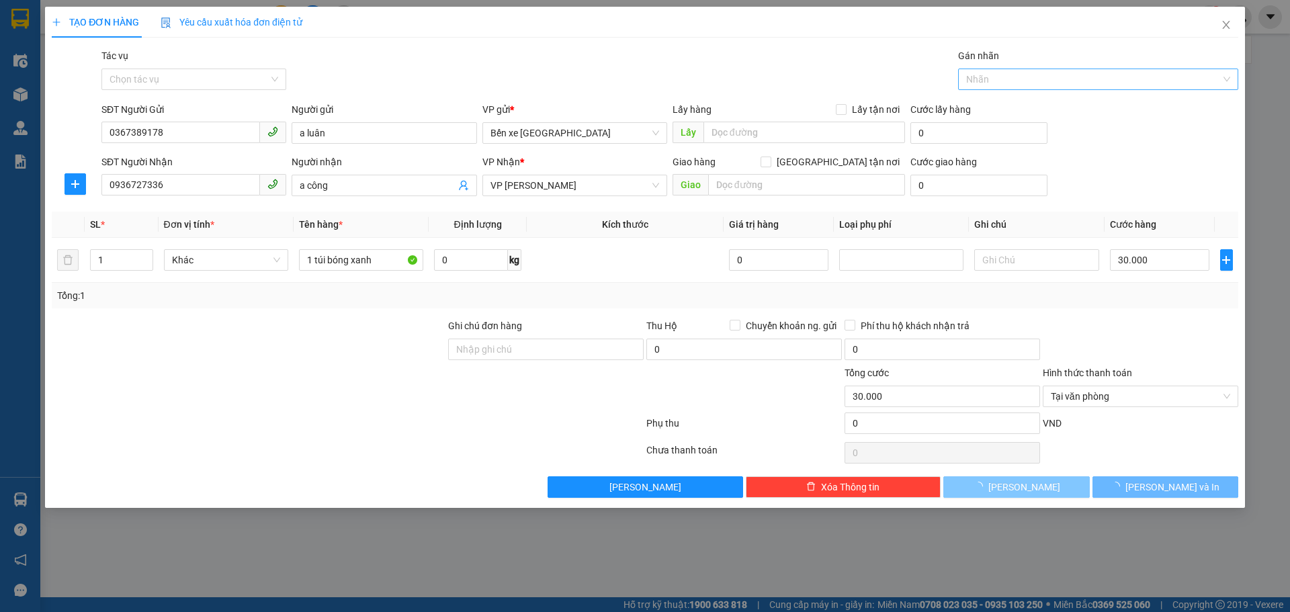
type input "0"
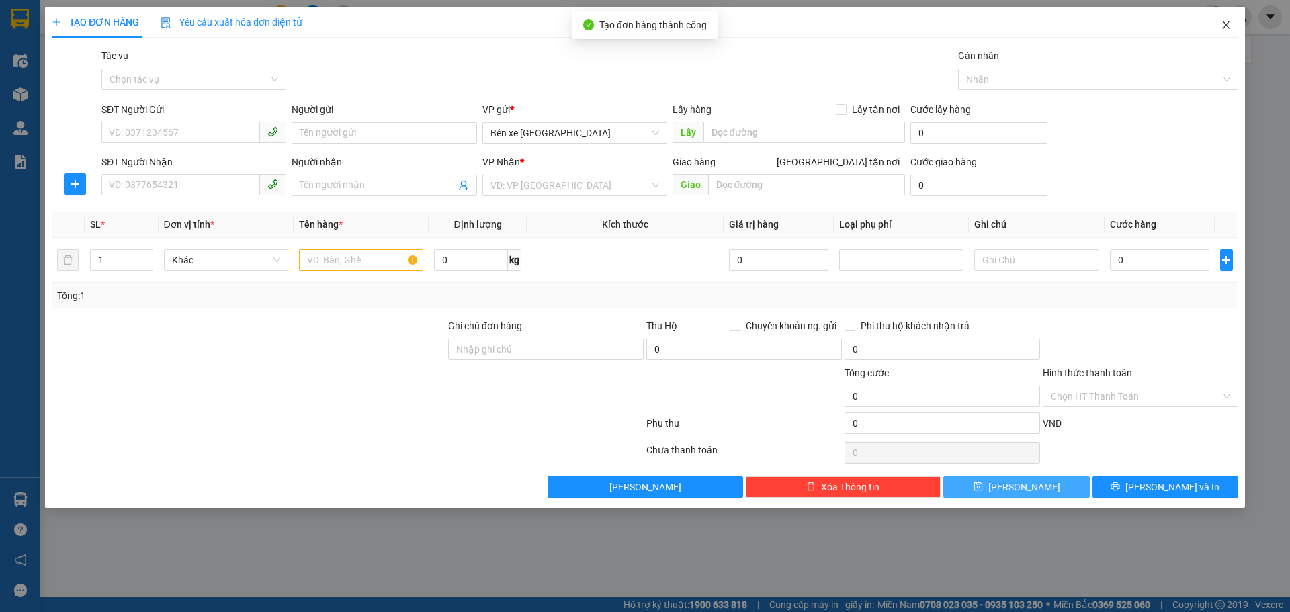
click at [1221, 21] on icon "close" at bounding box center [1226, 24] width 11 height 11
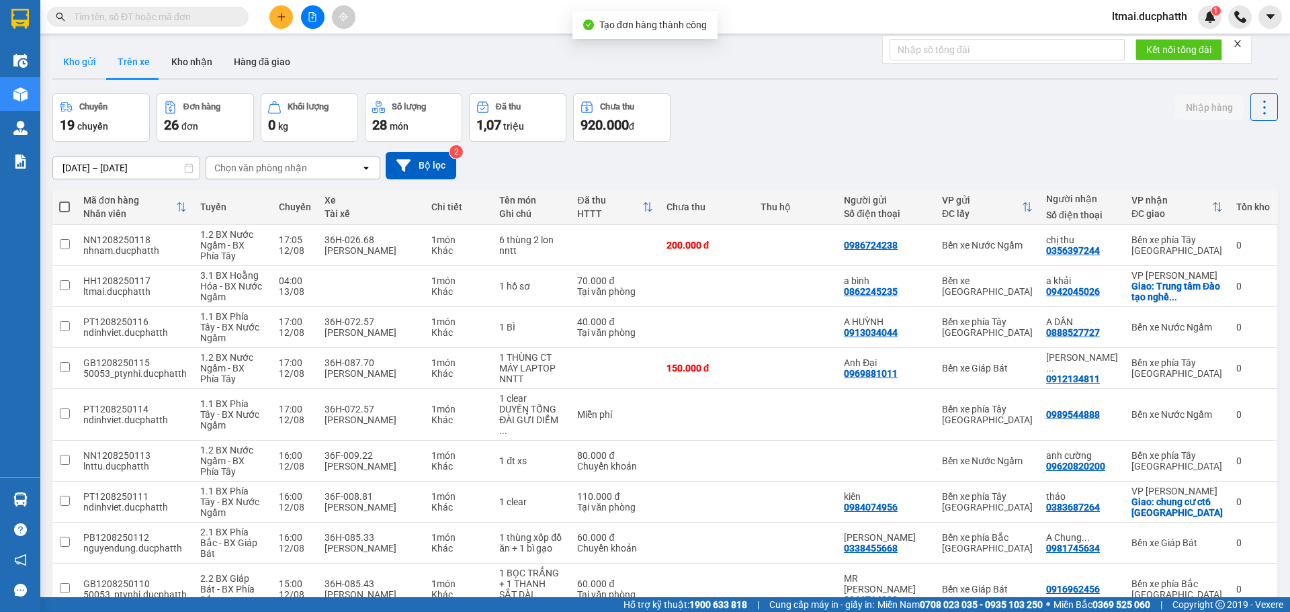
click at [83, 60] on button "Kho gửi" at bounding box center [79, 62] width 54 height 32
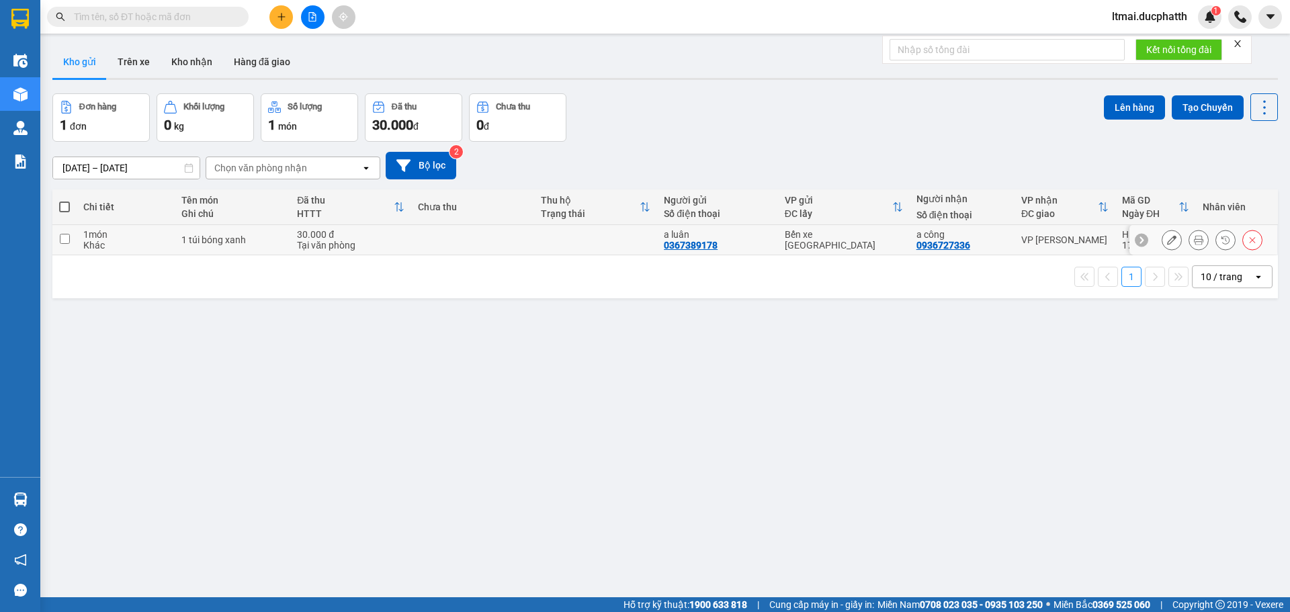
click at [371, 248] on div "Tại văn phòng" at bounding box center [351, 245] width 108 height 11
checkbox input "true"
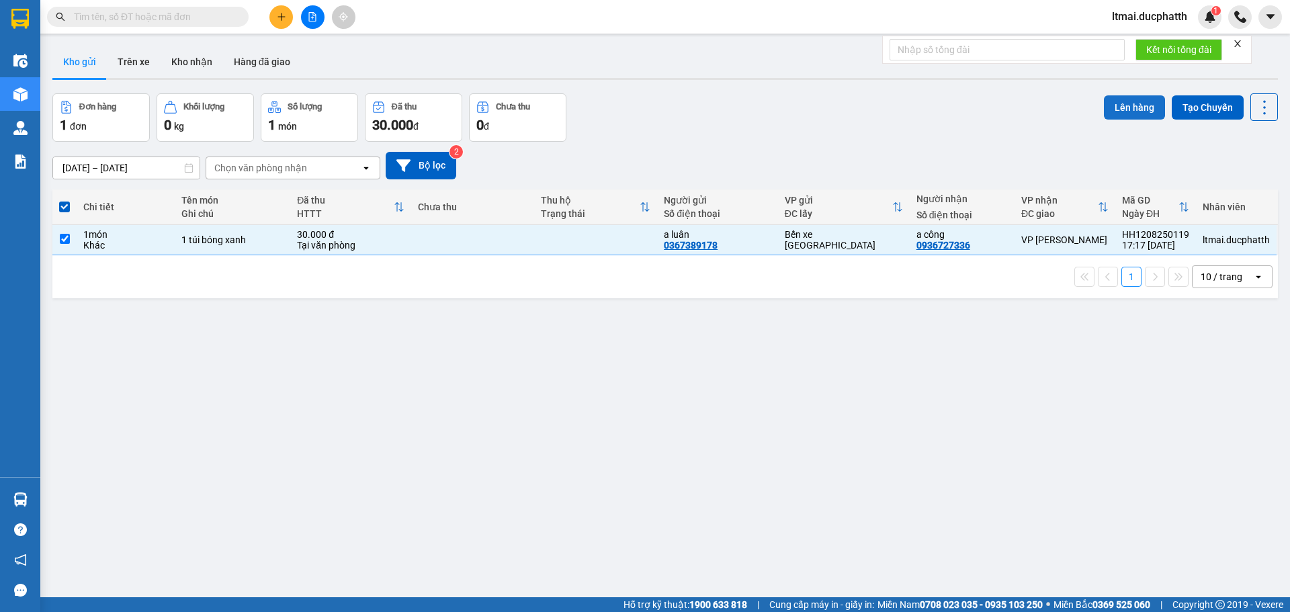
click at [1131, 113] on button "Lên hàng" at bounding box center [1134, 107] width 61 height 24
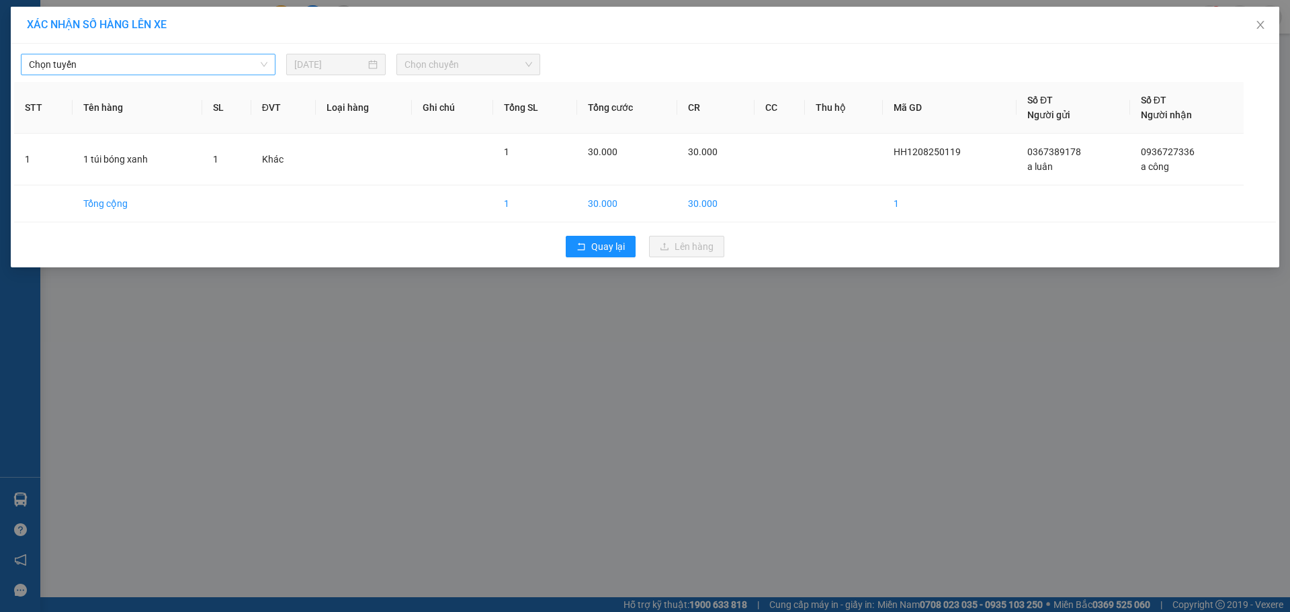
click at [149, 70] on span "Chọn tuyến" at bounding box center [148, 64] width 239 height 20
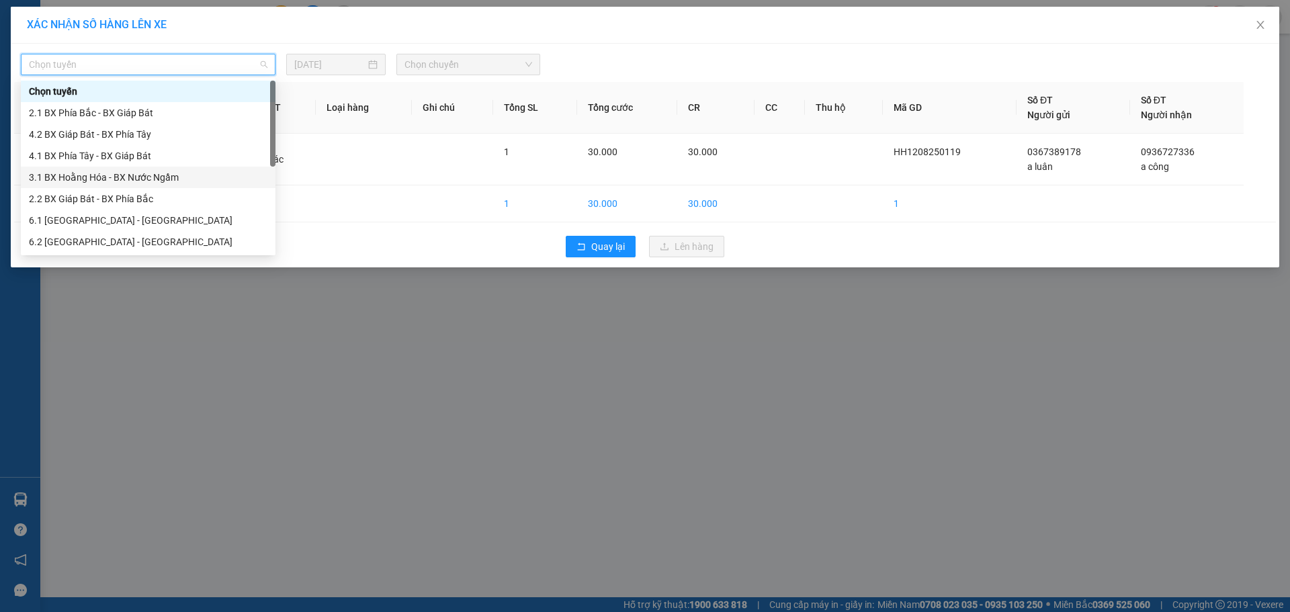
click at [87, 179] on div "3.1 BX Hoằng Hóa - BX Nước Ngầm" at bounding box center [148, 177] width 239 height 15
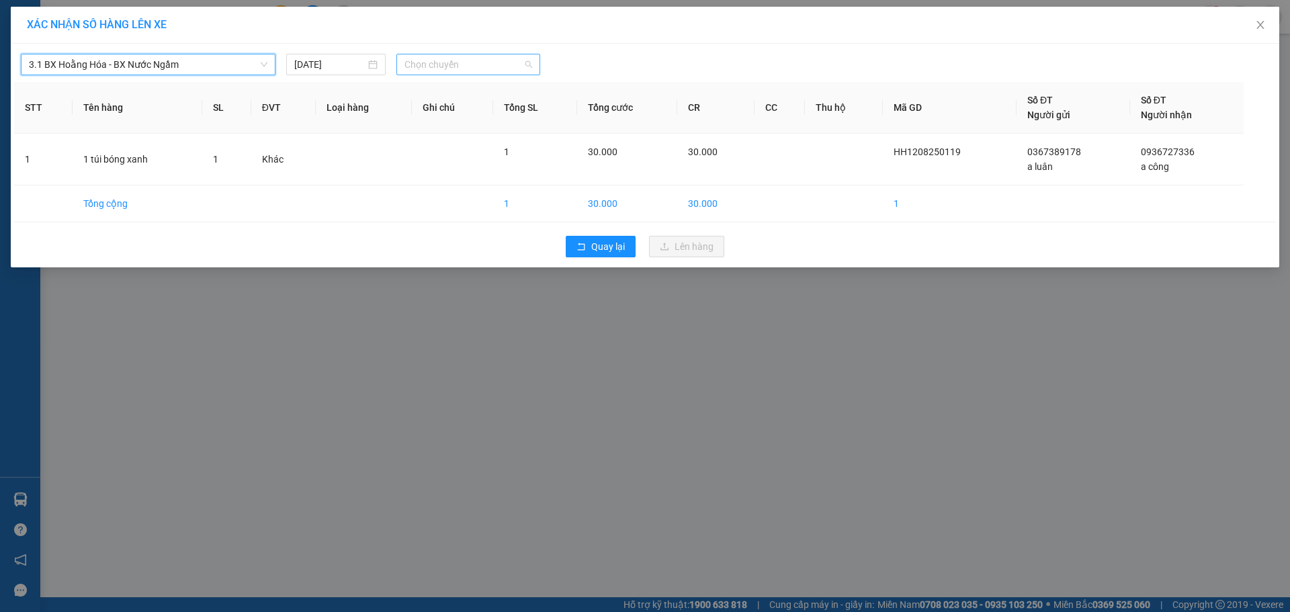
click at [475, 55] on span "Chọn chuyến" at bounding box center [469, 64] width 128 height 20
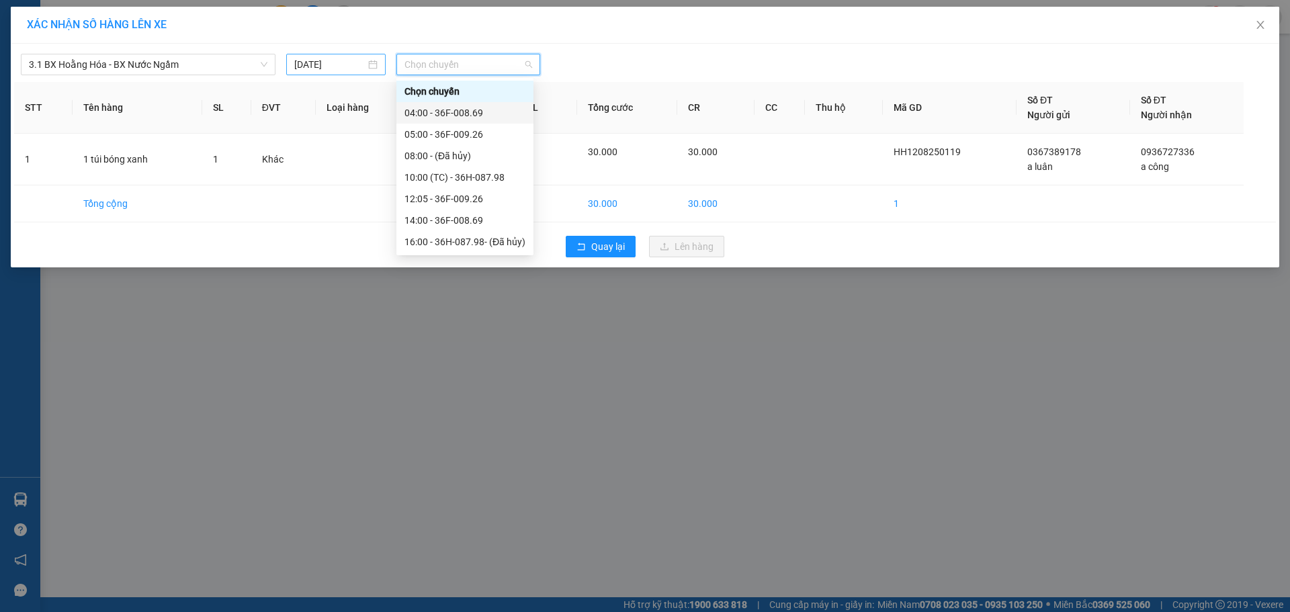
click at [329, 64] on input "[DATE]" at bounding box center [329, 64] width 71 height 15
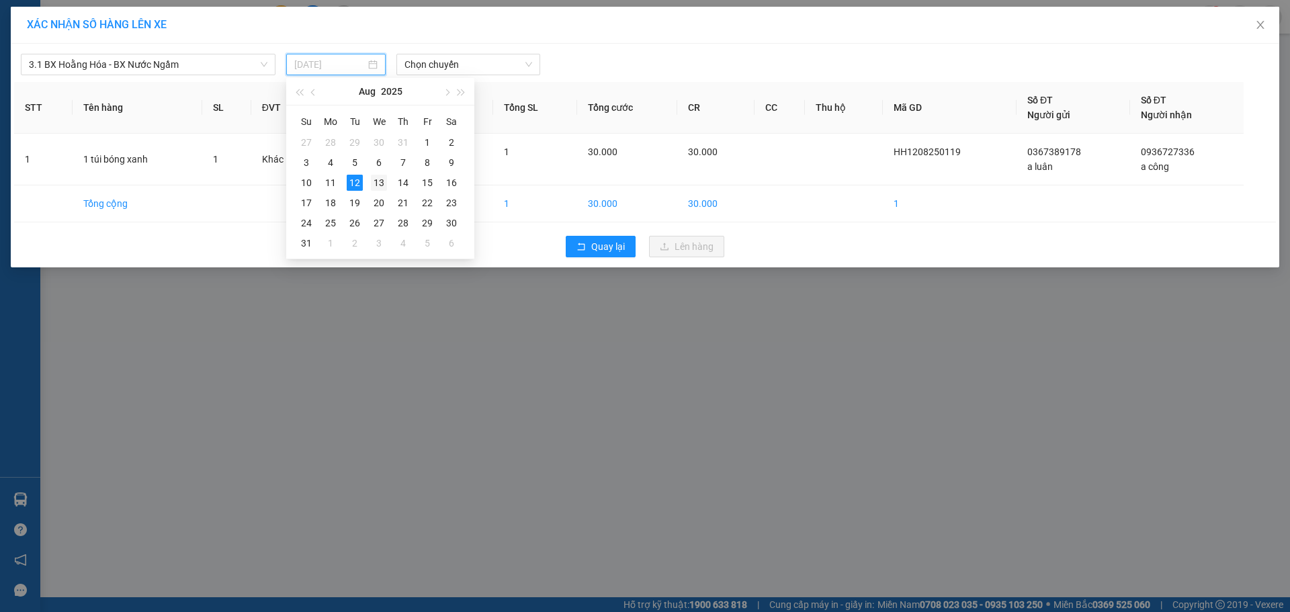
click at [374, 180] on div "13" at bounding box center [379, 183] width 16 height 16
type input "[DATE]"
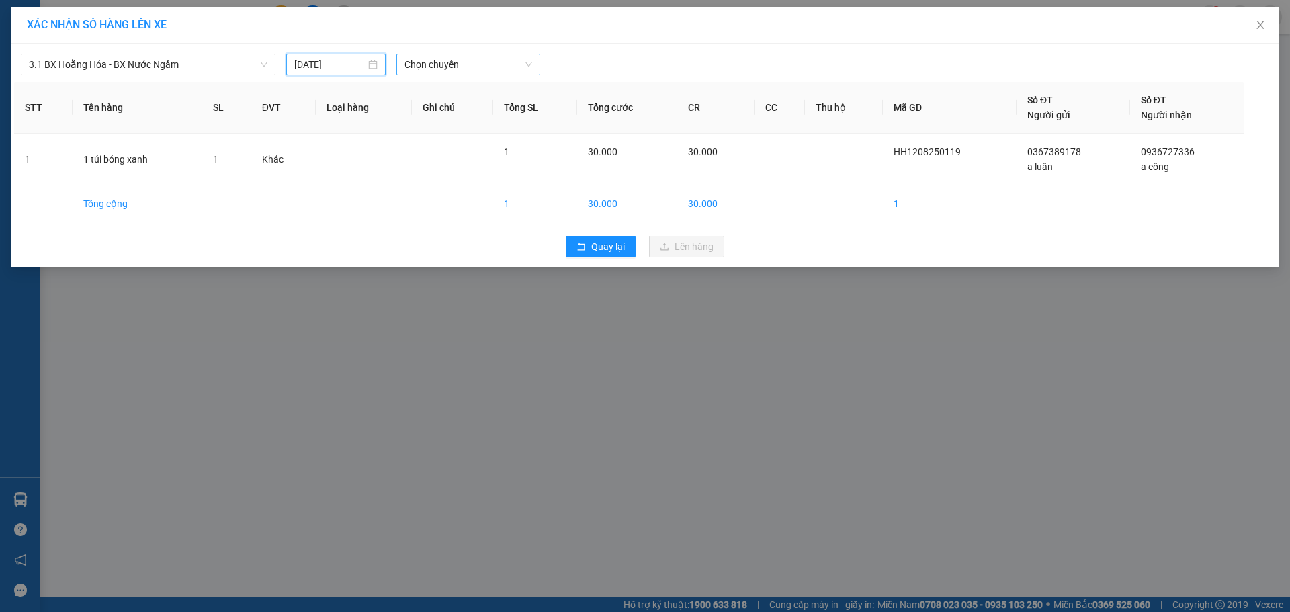
click at [423, 69] on span "Chọn chuyến" at bounding box center [469, 64] width 128 height 20
click at [424, 106] on div "04:00" at bounding box center [457, 113] width 105 height 15
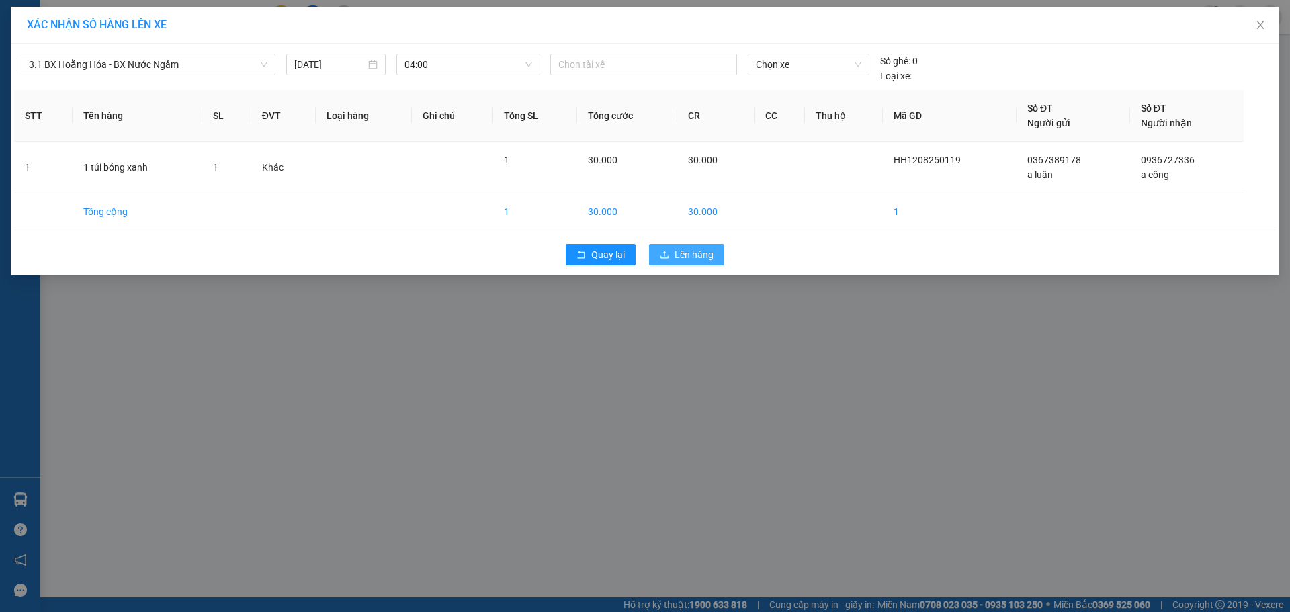
click at [680, 251] on span "Lên hàng" at bounding box center [694, 254] width 39 height 15
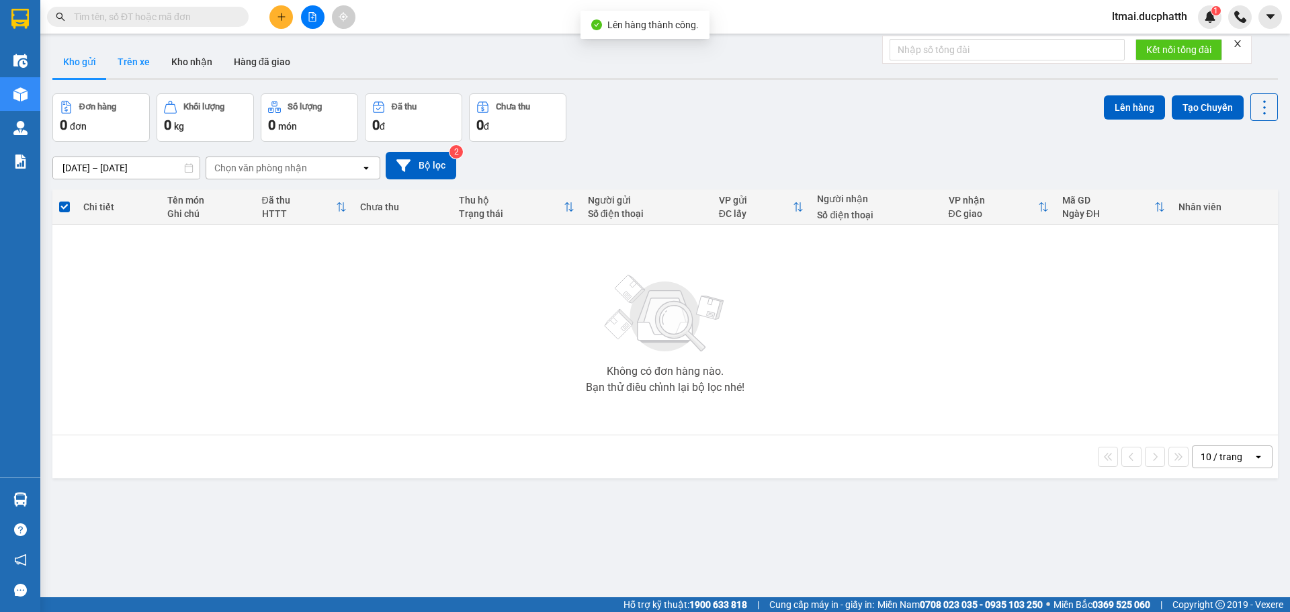
click at [139, 67] on button "Trên xe" at bounding box center [134, 62] width 54 height 32
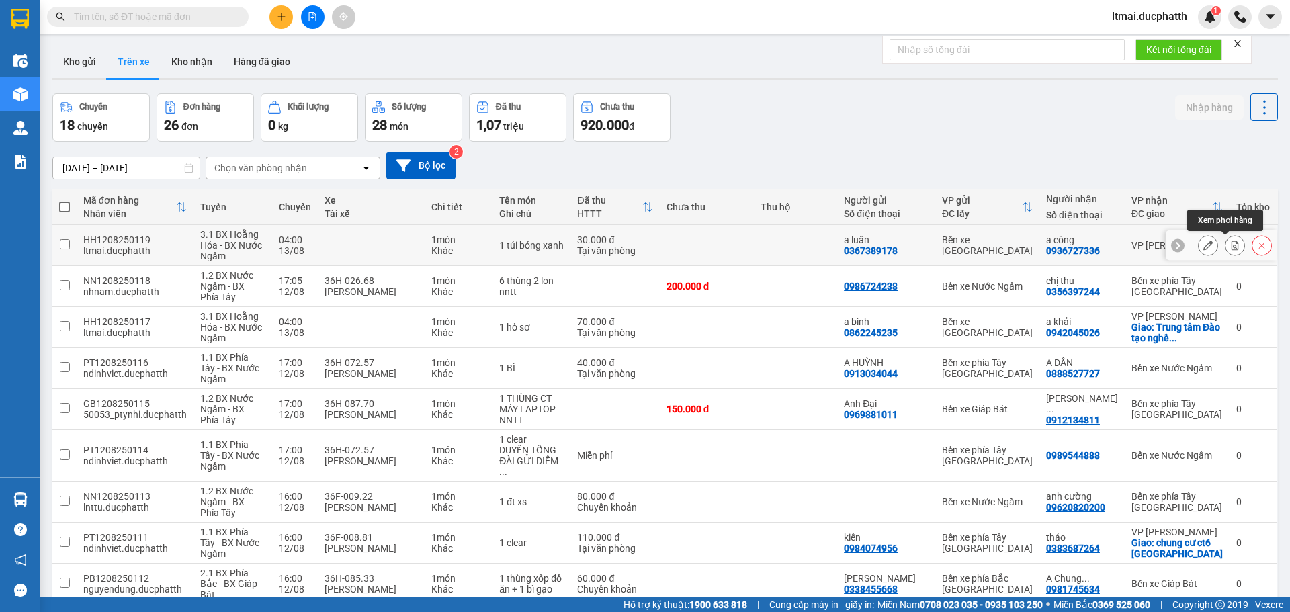
click at [1226, 243] on button at bounding box center [1235, 246] width 19 height 24
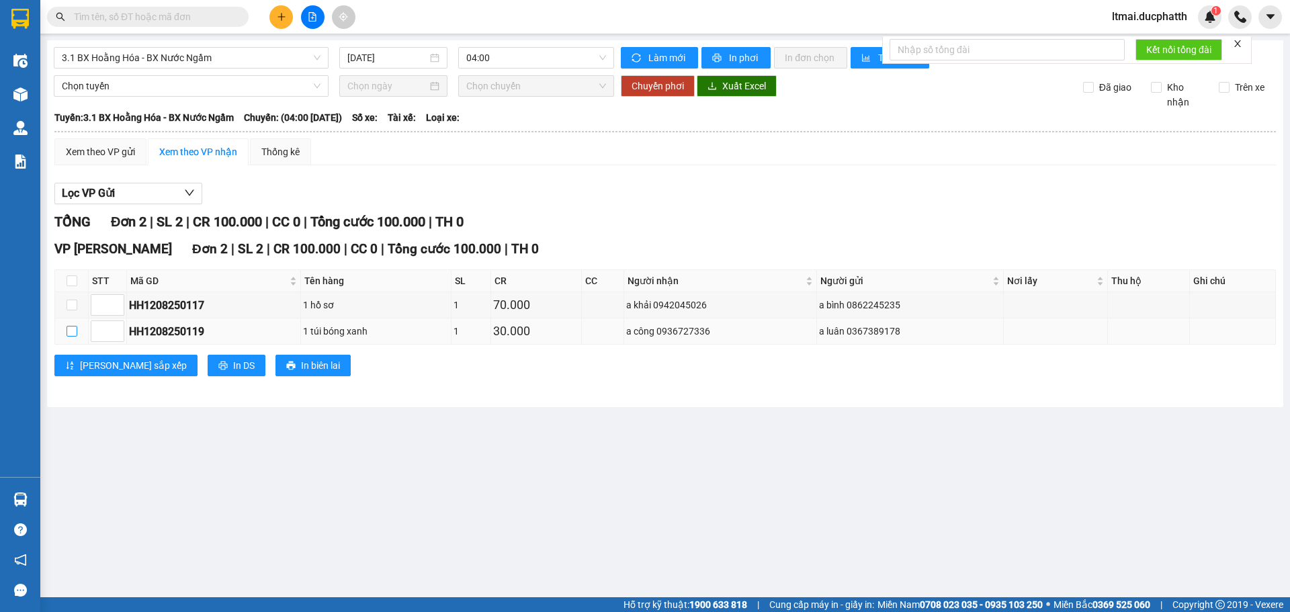
click at [67, 325] on label at bounding box center [72, 331] width 11 height 15
click at [67, 326] on input "checkbox" at bounding box center [72, 331] width 11 height 11
checkbox input "true"
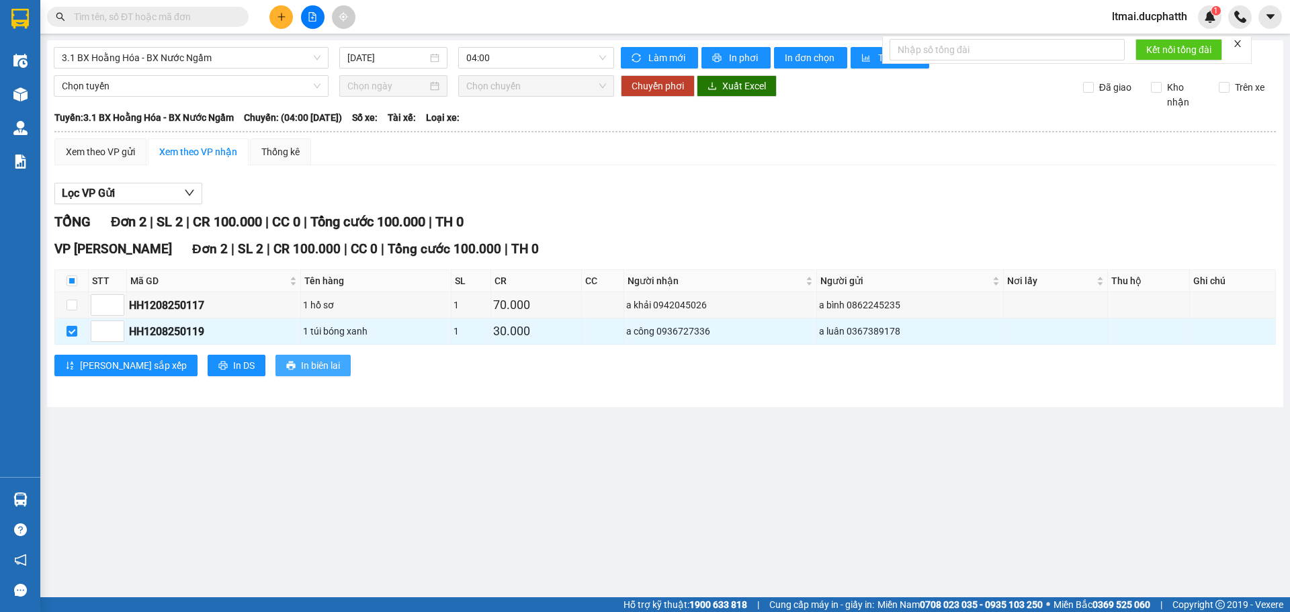
click at [301, 371] on span "In biên lai" at bounding box center [320, 365] width 39 height 15
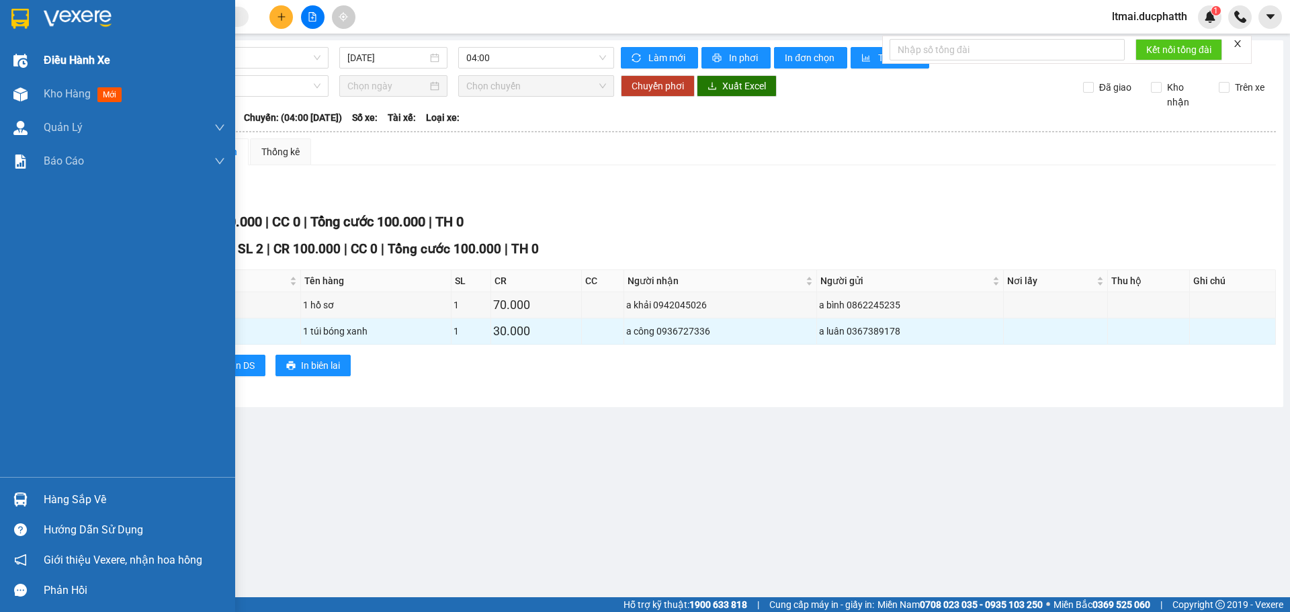
click at [26, 58] on img at bounding box center [20, 61] width 14 height 14
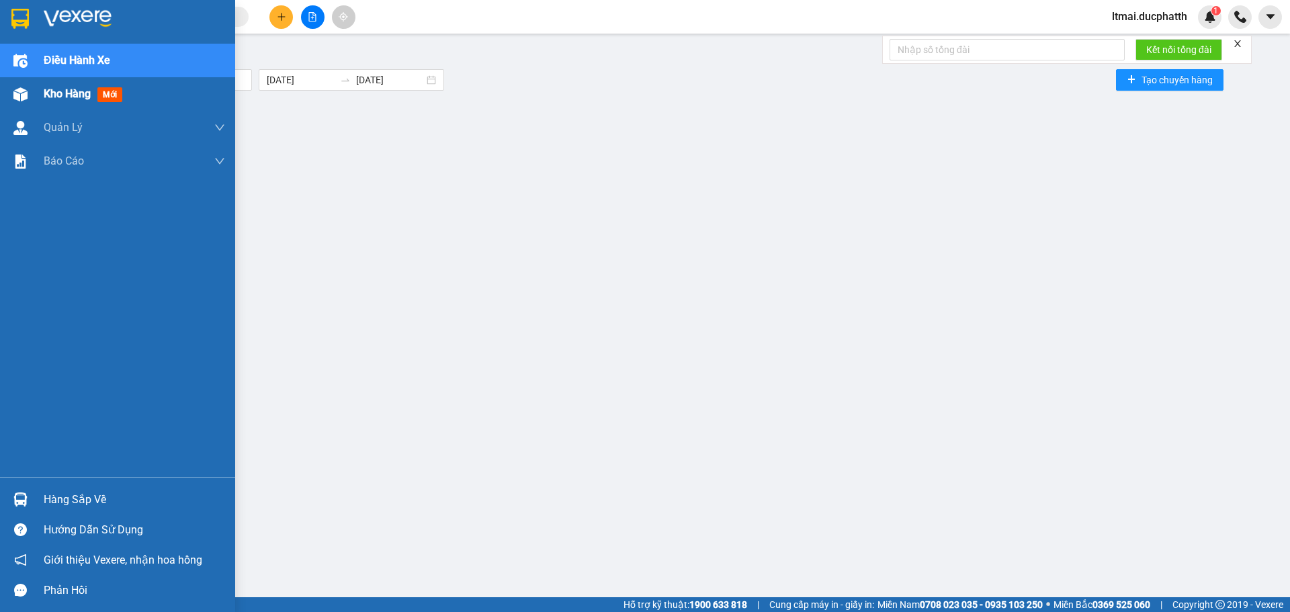
click at [50, 97] on span "Kho hàng" at bounding box center [67, 93] width 47 height 13
